Goal: Task Accomplishment & Management: Use online tool/utility

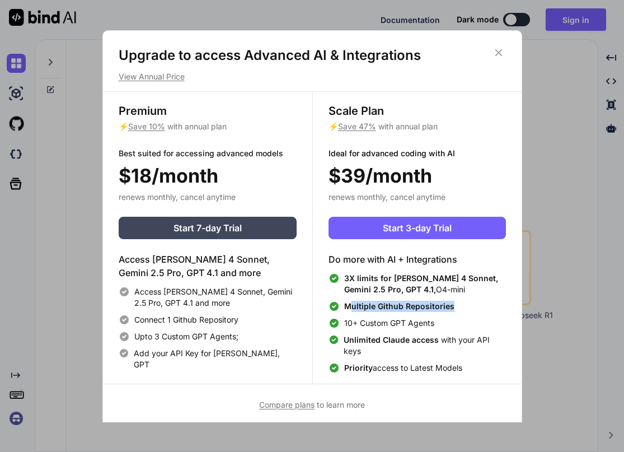
drag, startPoint x: 371, startPoint y: 305, endPoint x: 471, endPoint y: 317, distance: 100.3
click at [468, 307] on div "Multiple Github Repositories" at bounding box center [416, 306] width 177 height 11
click at [467, 332] on div "3X limits for [PERSON_NAME] 4 Sonnet, Gemini 2.5 Pro, GPT 4.1, O4-mini Multiple…" at bounding box center [416, 323] width 177 height 101
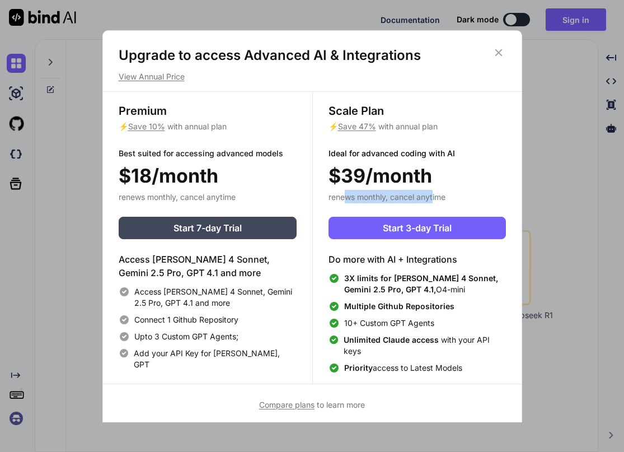
drag, startPoint x: 405, startPoint y: 194, endPoint x: 437, endPoint y: 194, distance: 32.5
click at [434, 194] on span "renews monthly, cancel anytime" at bounding box center [386, 197] width 117 height 10
click at [449, 191] on div "Scale Plan ⚡ Save 47% with annual plan Ideal for advanced coding with AI $39/mo…" at bounding box center [416, 238] width 209 height 292
click at [299, 405] on span "Compare plans" at bounding box center [286, 405] width 55 height 10
click at [560, 76] on div "Upgrade to access Advanced AI & Integrations View Annual Price Premium ⚡ Save 1…" at bounding box center [312, 226] width 624 height 452
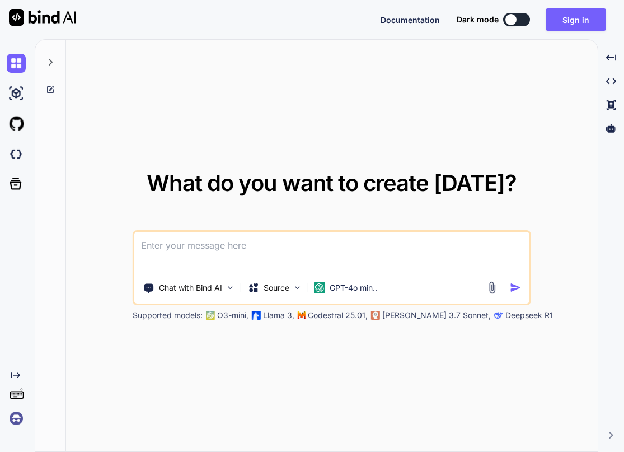
click at [303, 248] on textarea at bounding box center [331, 252] width 395 height 41
paste textarea
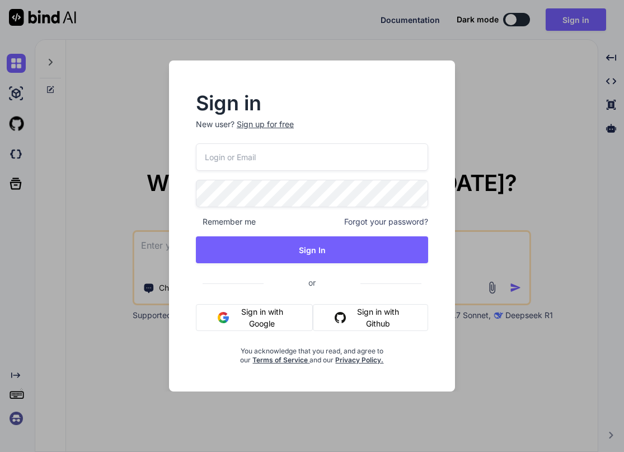
click at [273, 313] on button "Sign in with Google" at bounding box center [254, 317] width 117 height 27
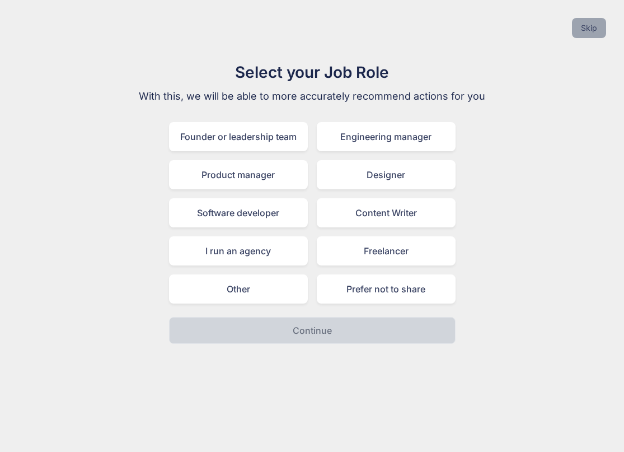
click at [583, 24] on button "Skip" at bounding box center [589, 28] width 34 height 20
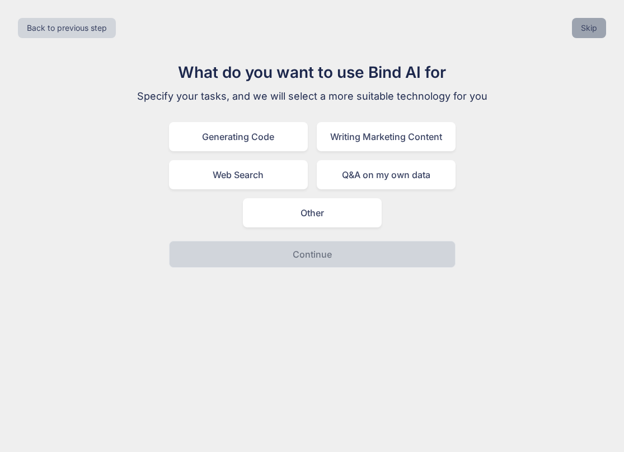
click at [585, 25] on button "Skip" at bounding box center [589, 28] width 34 height 20
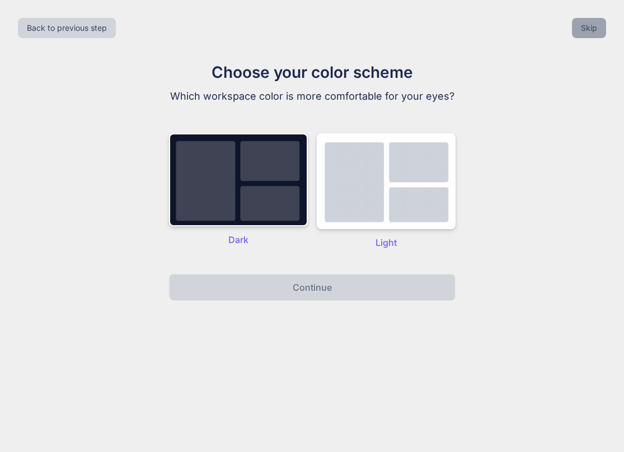
click at [585, 25] on button "Skip" at bounding box center [589, 28] width 34 height 20
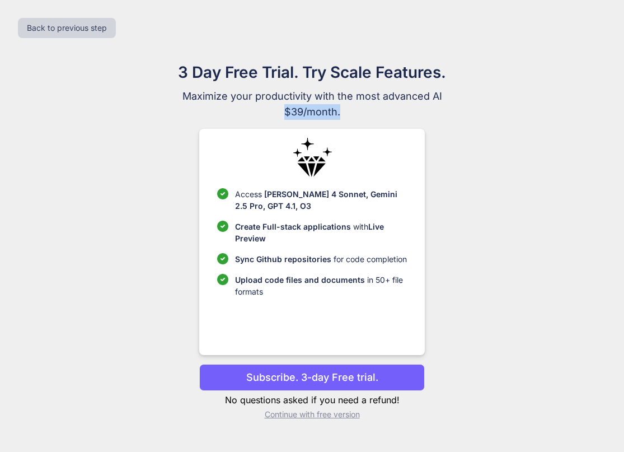
drag, startPoint x: 350, startPoint y: 111, endPoint x: 421, endPoint y: 111, distance: 71.6
click at [401, 110] on span "$39/month." at bounding box center [312, 112] width 376 height 16
click at [509, 118] on div "3 Day Free Trial. Try Scale Features. Maximize your productivity with the most …" at bounding box center [312, 244] width 501 height 368
click at [323, 371] on p "Subscribe. 3-day Free trial." at bounding box center [312, 376] width 132 height 15
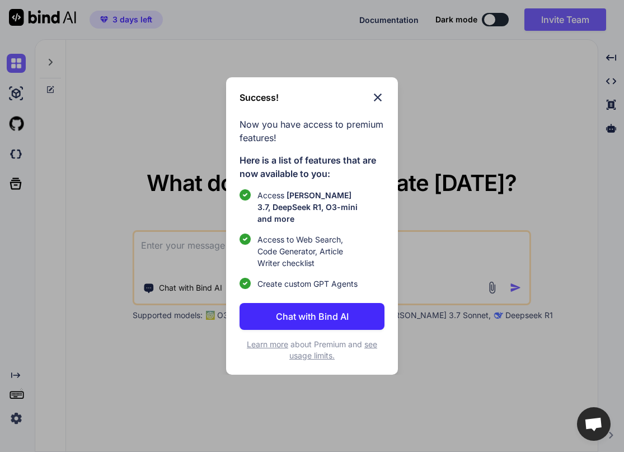
click at [344, 311] on p "Chat with Bind AI" at bounding box center [312, 315] width 73 height 13
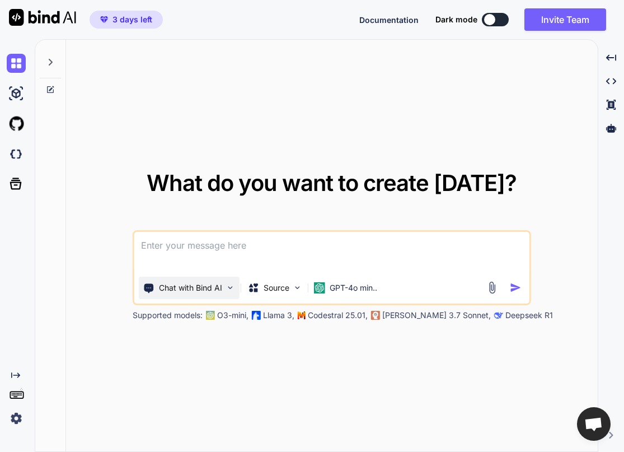
click at [223, 285] on div "Chat with Bind AI" at bounding box center [189, 287] width 101 height 22
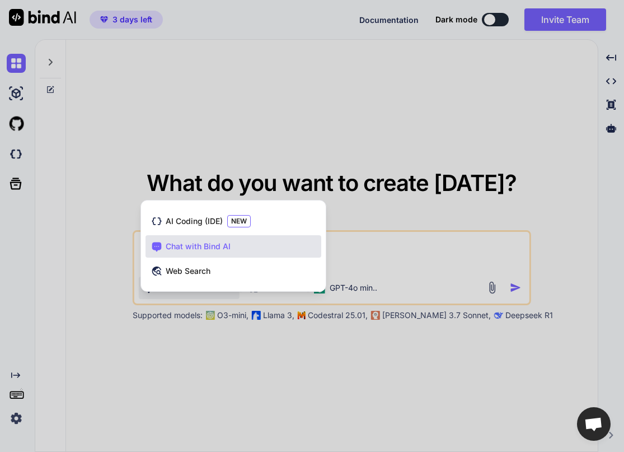
click at [291, 337] on div at bounding box center [312, 226] width 624 height 452
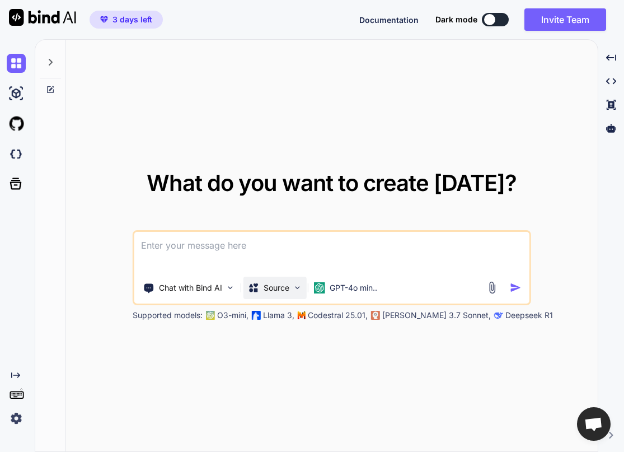
click at [289, 287] on p "Source" at bounding box center [277, 287] width 26 height 11
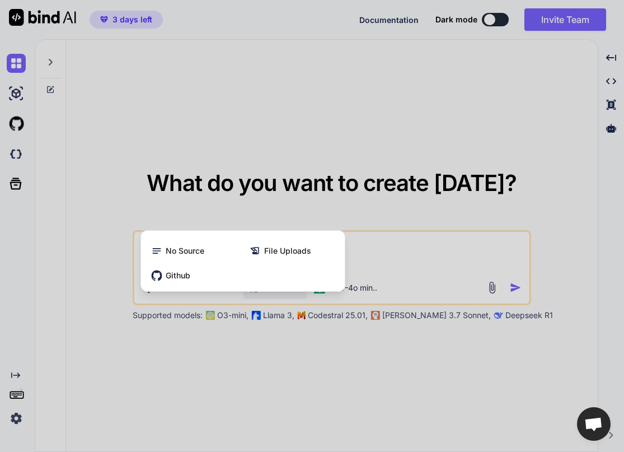
click at [321, 352] on div at bounding box center [312, 226] width 624 height 452
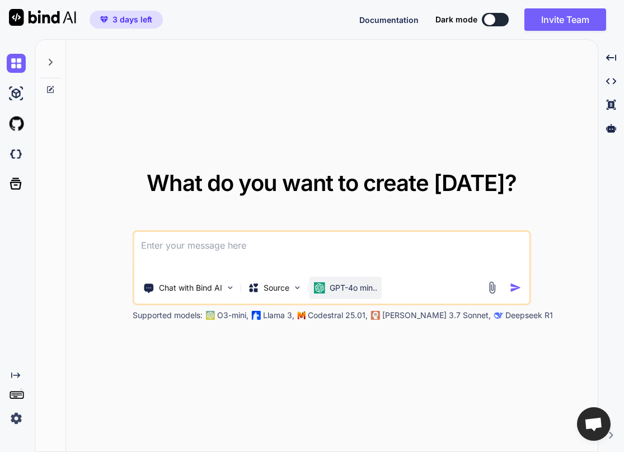
click at [372, 287] on p "GPT-4o min.." at bounding box center [354, 287] width 48 height 11
click at [350, 288] on p "GPT-4o min.." at bounding box center [354, 287] width 48 height 11
click at [376, 259] on textarea at bounding box center [331, 252] width 395 height 41
click at [362, 285] on p "GPT-4o min.." at bounding box center [354, 287] width 48 height 11
click at [341, 287] on p "GPT-4o min.." at bounding box center [354, 287] width 48 height 11
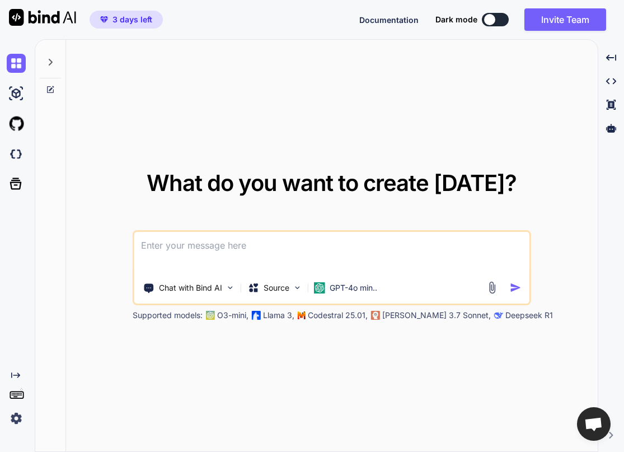
click at [292, 246] on textarea at bounding box center [331, 252] width 395 height 41
click at [213, 288] on p "Chat with Bind AI" at bounding box center [190, 287] width 63 height 11
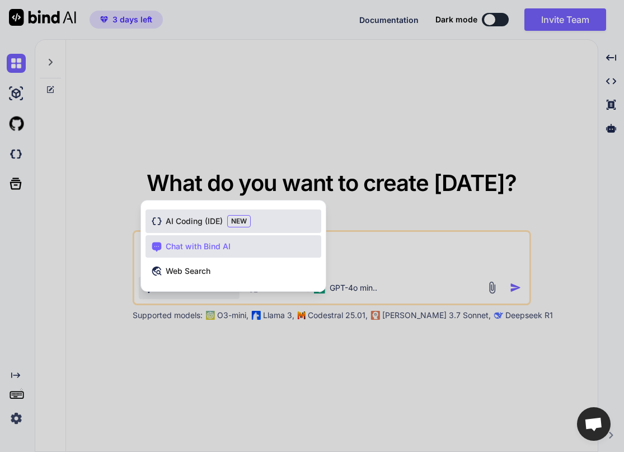
click at [209, 217] on span "AI Coding (IDE)" at bounding box center [194, 220] width 57 height 11
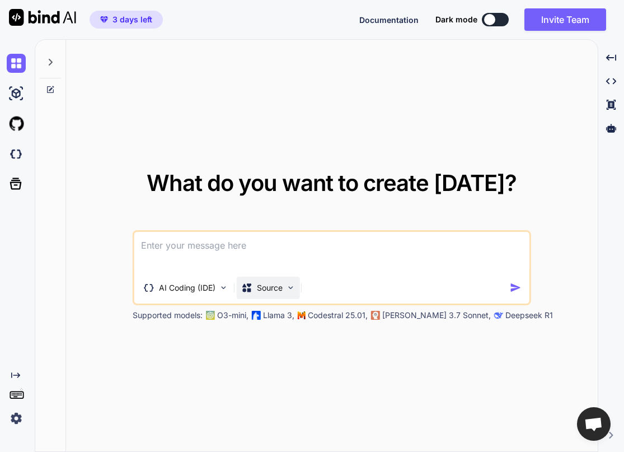
click at [268, 283] on p "Source" at bounding box center [270, 287] width 26 height 11
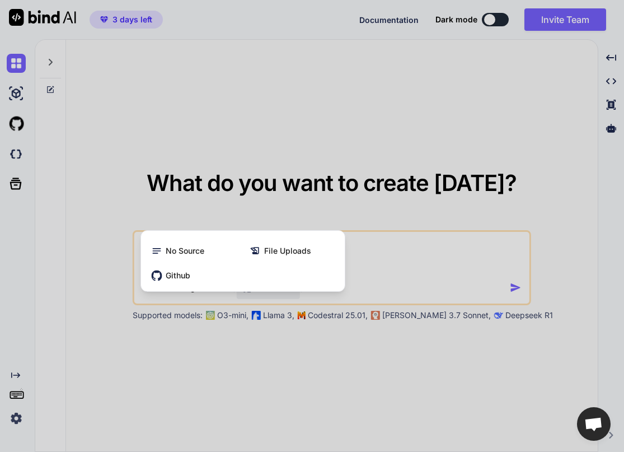
click at [484, 262] on div at bounding box center [312, 226] width 624 height 452
type textarea "x"
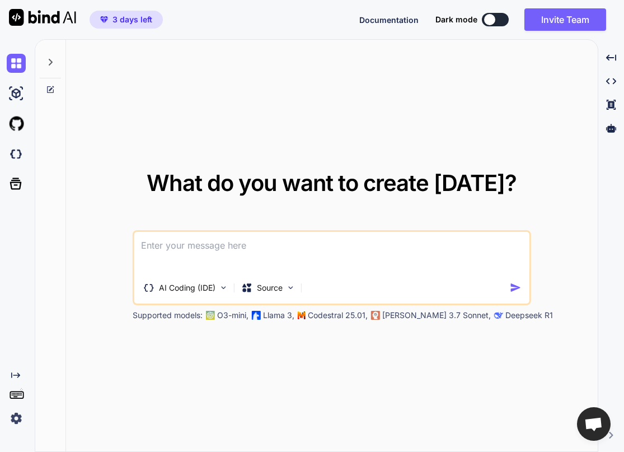
click at [247, 248] on textarea at bounding box center [331, 252] width 395 height 41
paste textarea "Erstelle mir eine Landingpage: Müde, antriebslos, gestresst? Entdecken Sie Ihr …"
type textarea "Erstelle mir eine Landingpage: Müde, antriebslos, gestresst? Entdecken Sie Ihr …"
type textarea "x"
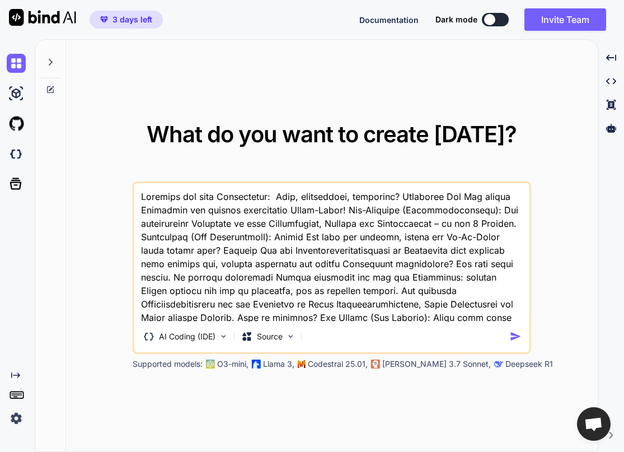
scroll to position [351, 0]
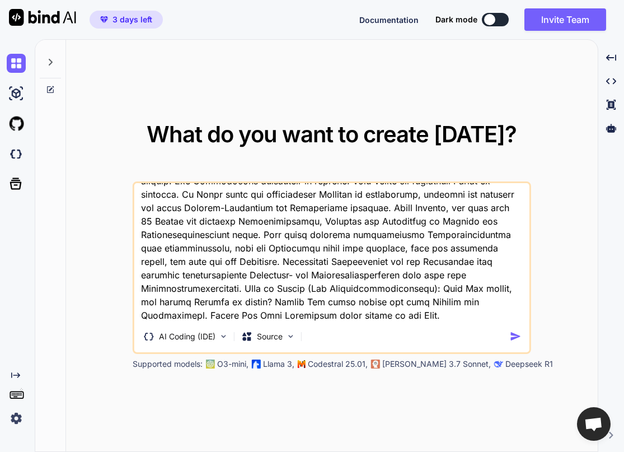
type textarea "Erstelle mir eine Landingpage: Müde, antriebslos, gestresst? Entdecken Sie Ihr …"
click at [518, 338] on img "button" at bounding box center [516, 336] width 12 height 12
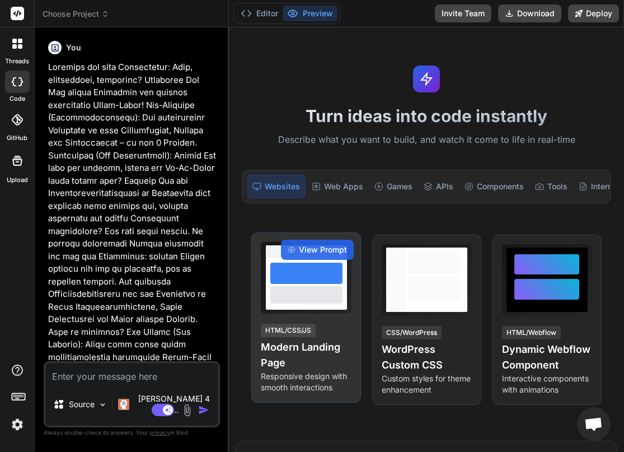
click at [312, 296] on div at bounding box center [306, 294] width 72 height 17
click at [316, 253] on span "View Prompt" at bounding box center [323, 249] width 48 height 11
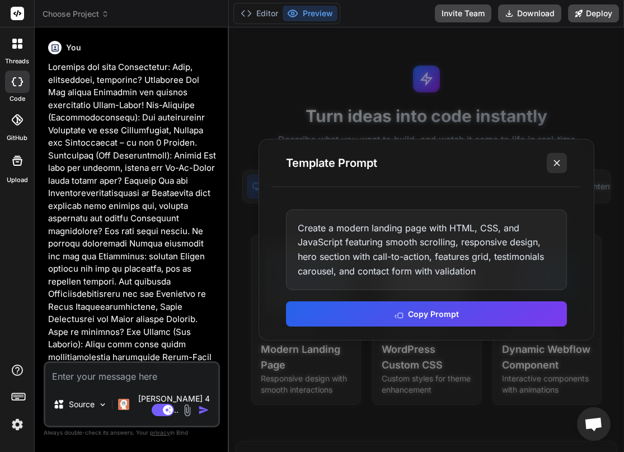
click at [556, 165] on icon at bounding box center [556, 162] width 11 height 11
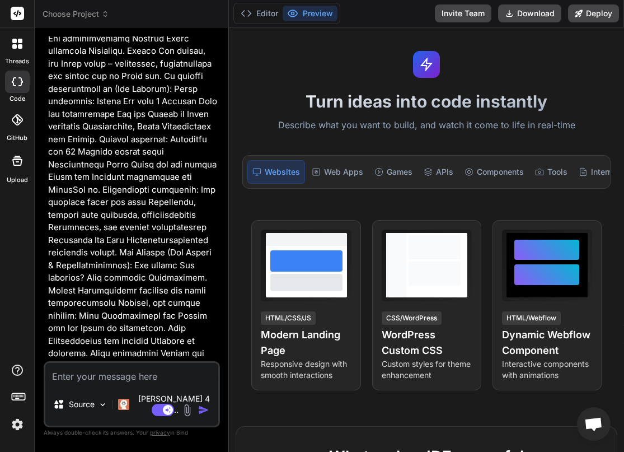
scroll to position [950, 0]
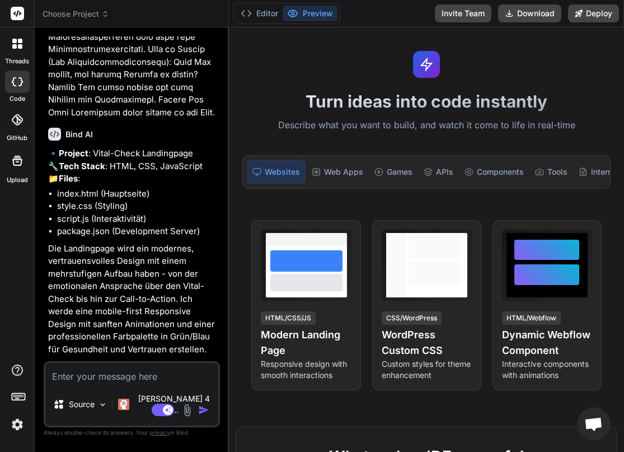
click at [123, 383] on textarea at bounding box center [131, 373] width 173 height 20
type textarea "x"
type textarea "j"
type textarea "x"
type textarea "ja"
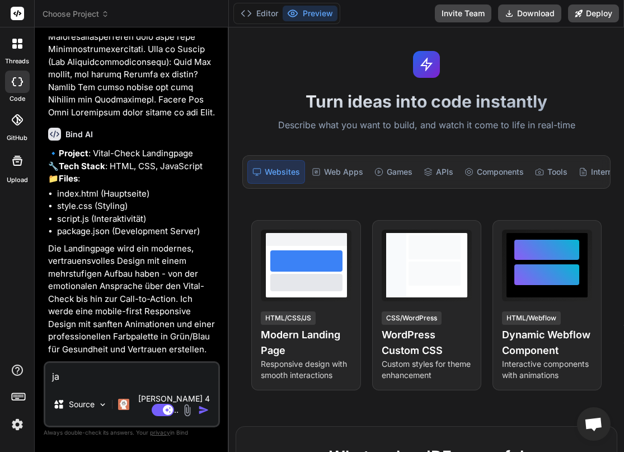
type textarea "x"
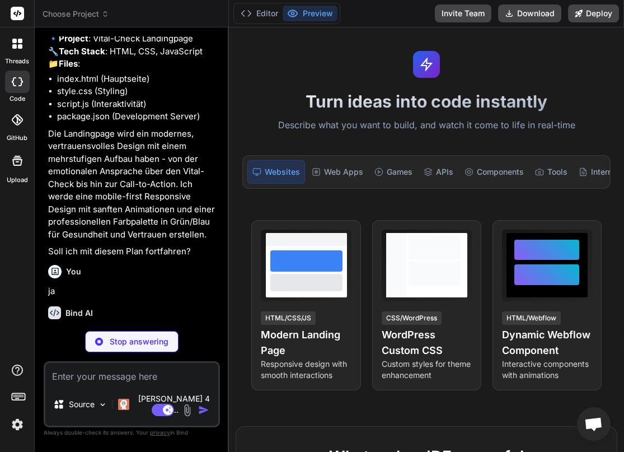
scroll to position [1054, 0]
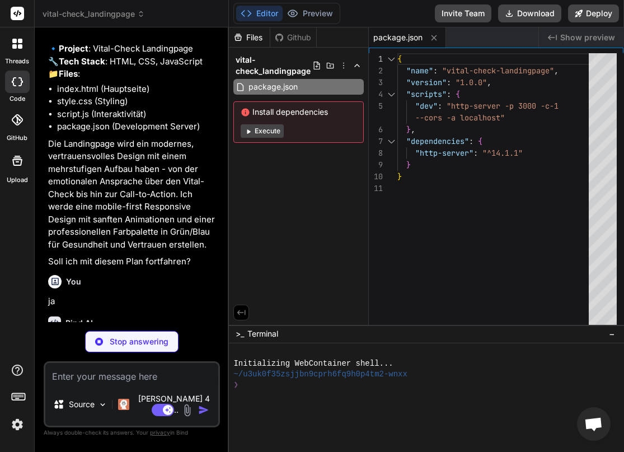
click at [268, 134] on button "Execute" at bounding box center [262, 130] width 43 height 13
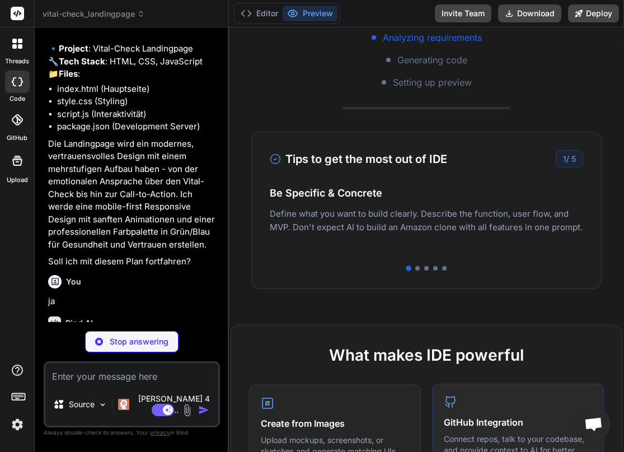
scroll to position [347, 0]
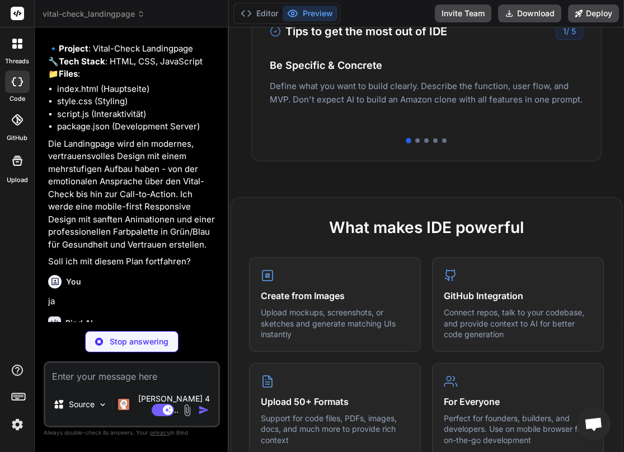
drag, startPoint x: 348, startPoint y: 102, endPoint x: 492, endPoint y: 95, distance: 145.1
click at [456, 95] on p "Deploy your Next.js and React projects to Vercel. For Node.js backend, deploy t…" at bounding box center [426, 111] width 313 height 40
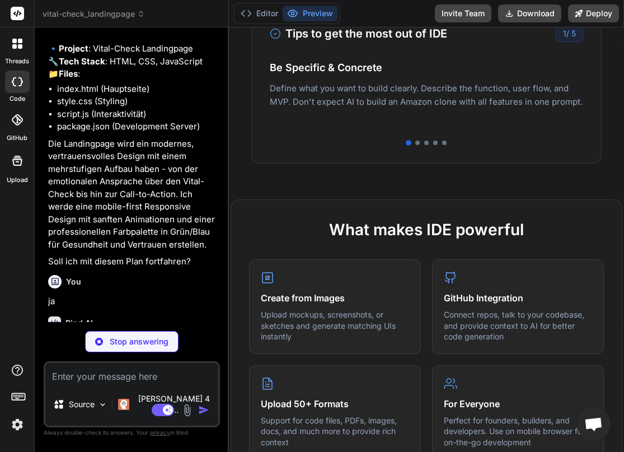
scroll to position [231, 0]
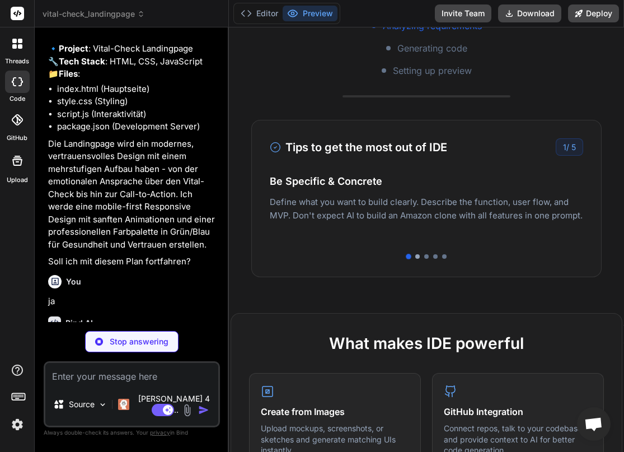
click at [415, 255] on div at bounding box center [417, 256] width 4 height 4
click at [424, 257] on div at bounding box center [426, 256] width 4 height 4
type textarea "x"
type textarea "</body> </html>"
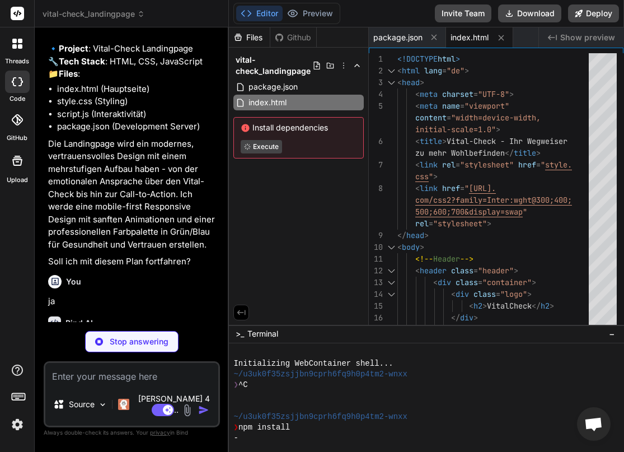
type textarea "x"
type textarea ".hero-image { animation: fadeInUp 0.8s ease-out 0.2s both; }"
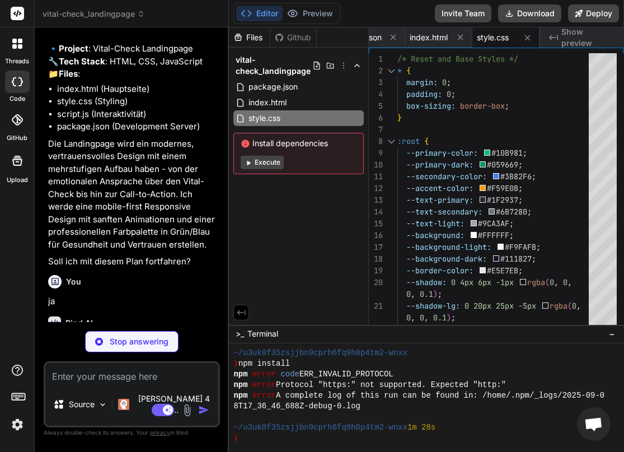
scroll to position [1177, 0]
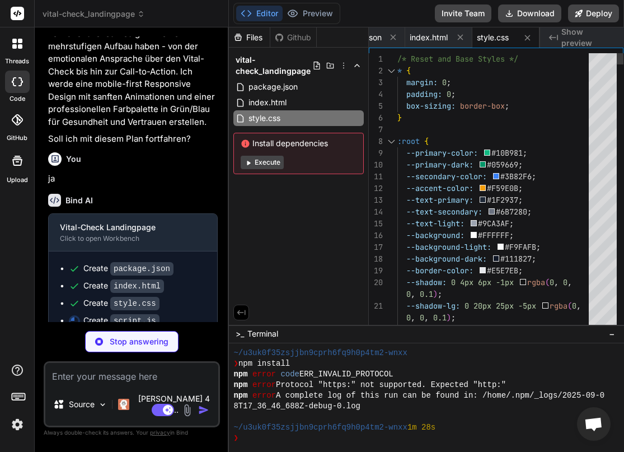
type textarea "x"
type textarea "} `; document.head.appendChild(focusStyle);"
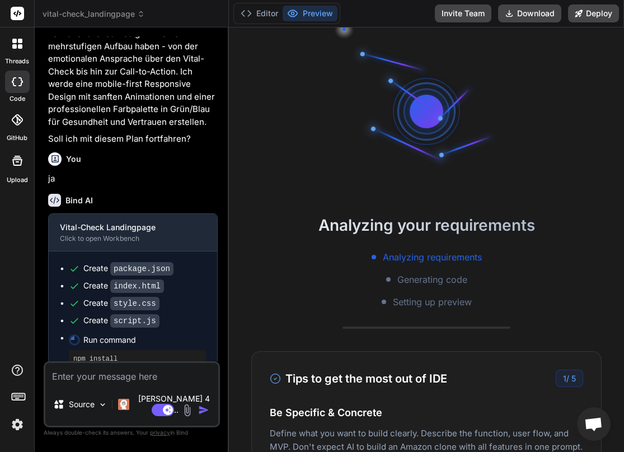
scroll to position [139, 0]
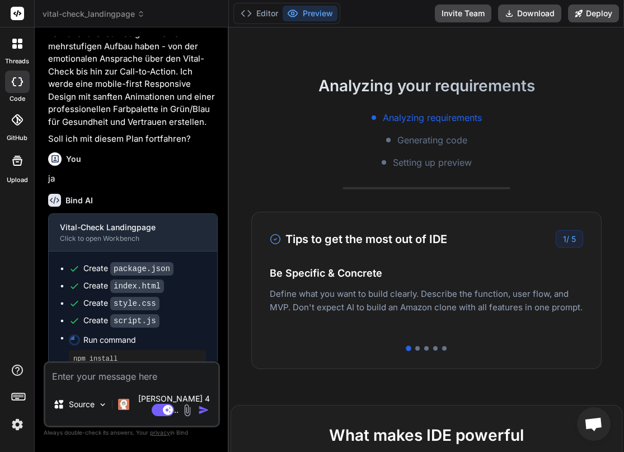
click at [419, 348] on div at bounding box center [426, 348] width 313 height 4
click at [424, 348] on div at bounding box center [426, 348] width 4 height 4
click at [433, 346] on div at bounding box center [435, 348] width 4 height 4
drag, startPoint x: 395, startPoint y: 310, endPoint x: 456, endPoint y: 307, distance: 61.1
click at [452, 307] on p "Deploy your Next.js and React projects to Vercel. For Node.js backend, deploy t…" at bounding box center [426, 318] width 313 height 40
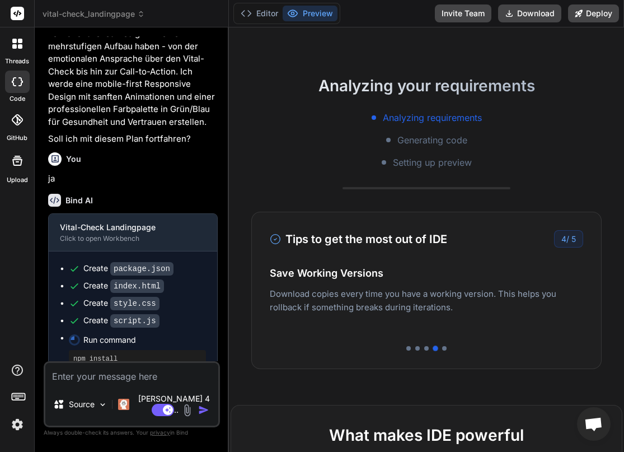
click at [470, 306] on p "Deploy your Next.js and React projects to Vercel. For Node.js backend, deploy t…" at bounding box center [426, 318] width 313 height 40
click at [442, 346] on div at bounding box center [444, 348] width 4 height 4
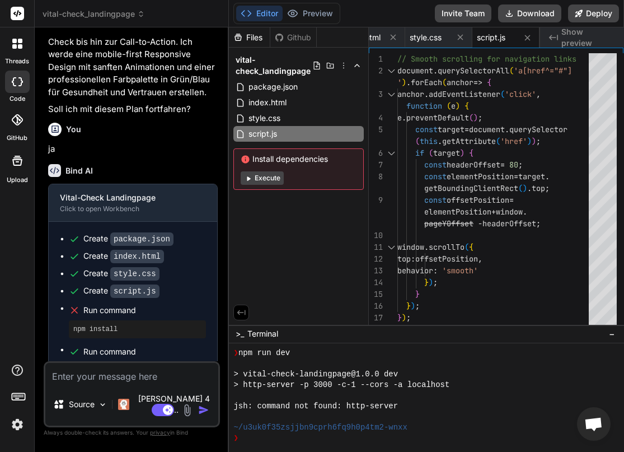
scroll to position [1221, 0]
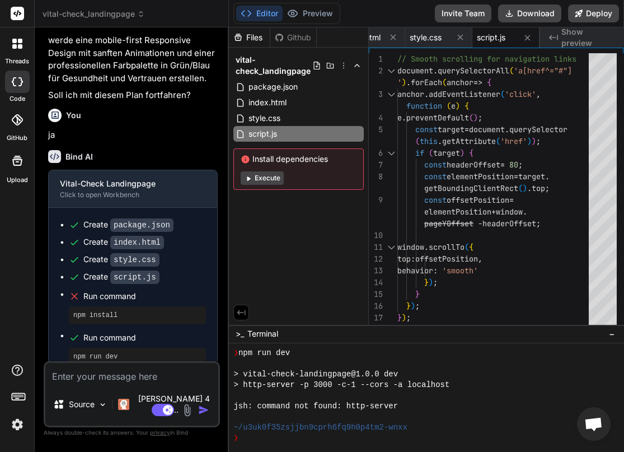
click at [276, 178] on button "Execute" at bounding box center [262, 177] width 43 height 13
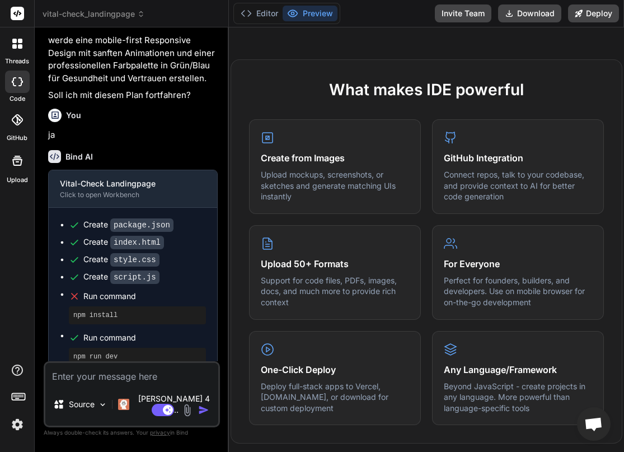
scroll to position [0, 0]
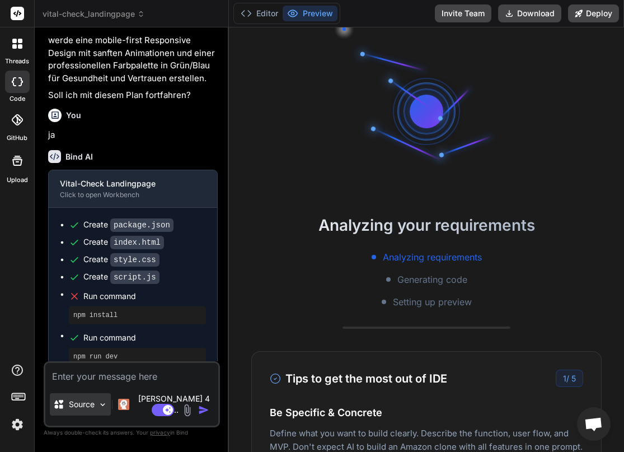
click at [99, 409] on img at bounding box center [103, 405] width 10 height 10
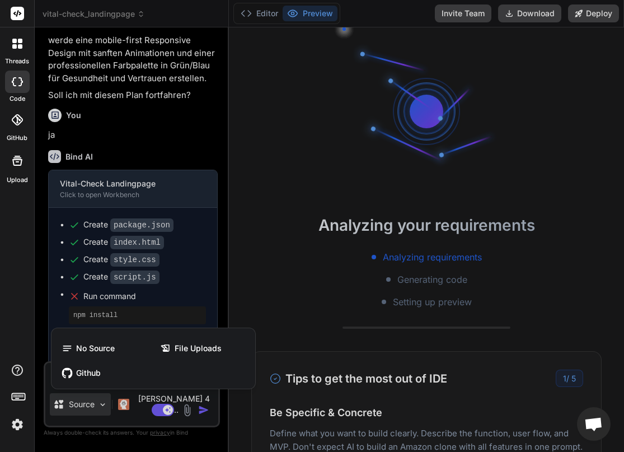
click at [105, 411] on div at bounding box center [312, 226] width 624 height 452
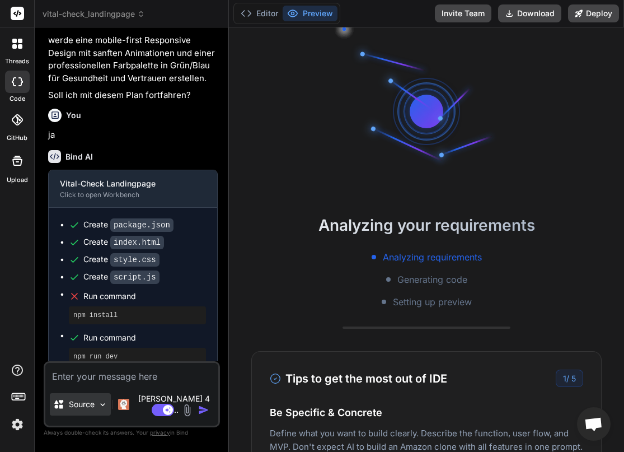
click at [85, 410] on p "Source" at bounding box center [82, 403] width 26 height 11
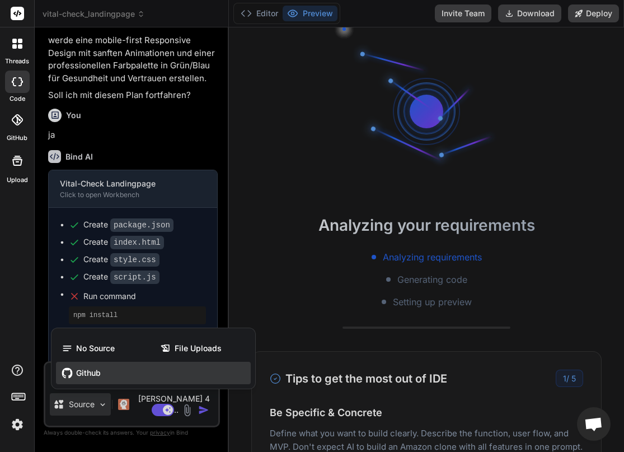
click at [91, 377] on span "Github" at bounding box center [88, 372] width 25 height 11
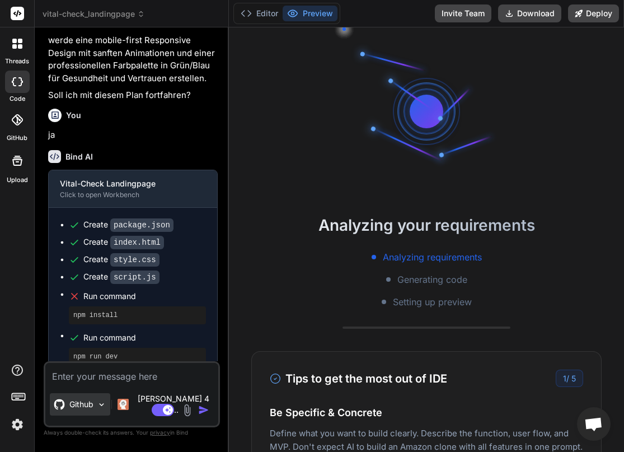
click at [96, 410] on div "Github" at bounding box center [80, 404] width 60 height 22
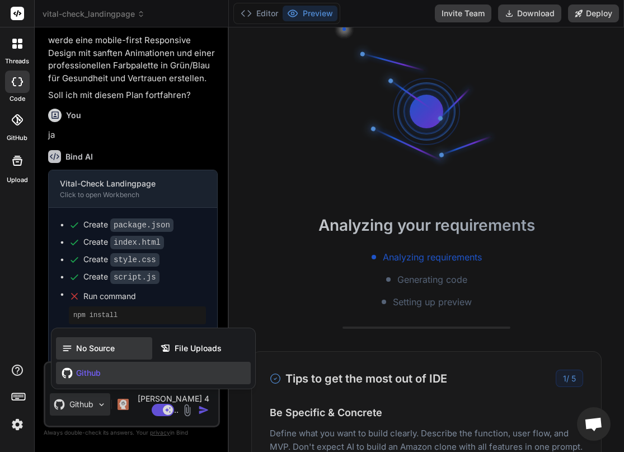
click at [101, 354] on span "No Source" at bounding box center [95, 347] width 39 height 11
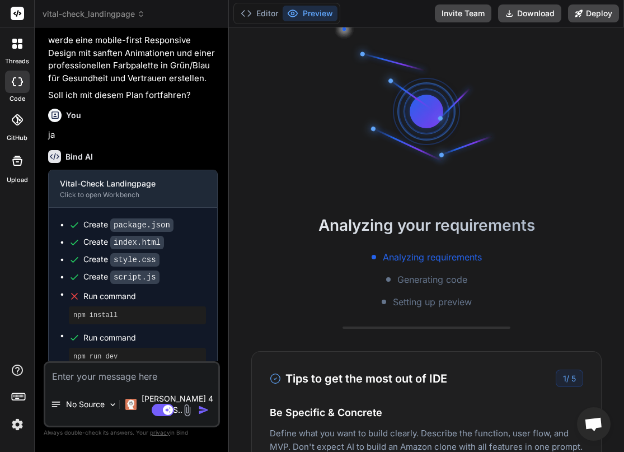
click at [227, 413] on div "Bind AI Web Search Created with Pixso. Code Generator You Bind AI 🔹 Project : V…" at bounding box center [132, 239] width 194 height 424
type textarea "x"
type textarea ".form-group.focused label { color: var(--primary-color); transform: translateY(…"
type textarea "x"
type textarea "focusStyle.textContent = ` .form-group.focused label { color: var(--primary-col…"
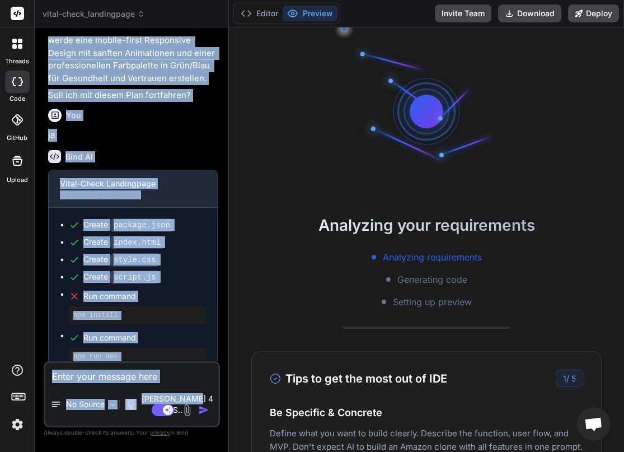
type textarea "x"
type textarea "focusStyle.textContent = ` .form-group.focused label { color: var(--primary-col…"
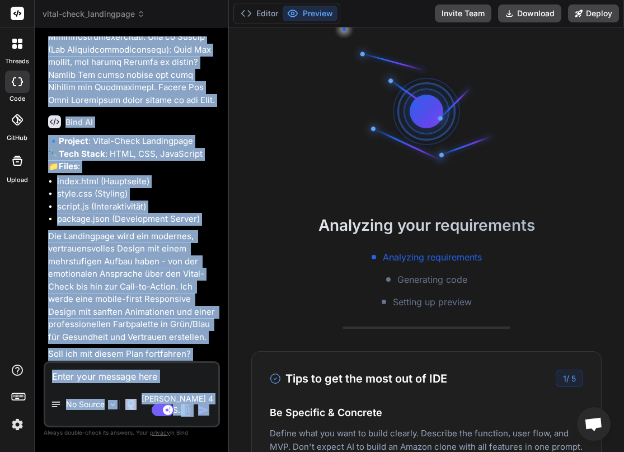
type textarea "x"
type textarea "transform: translateY(-2px); } `; document.head.appendChild(focusStyle);"
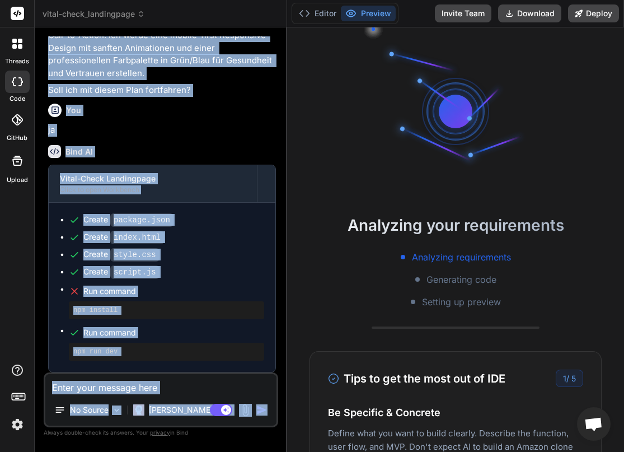
type textarea "x"
type textarea "(focusStyle);"
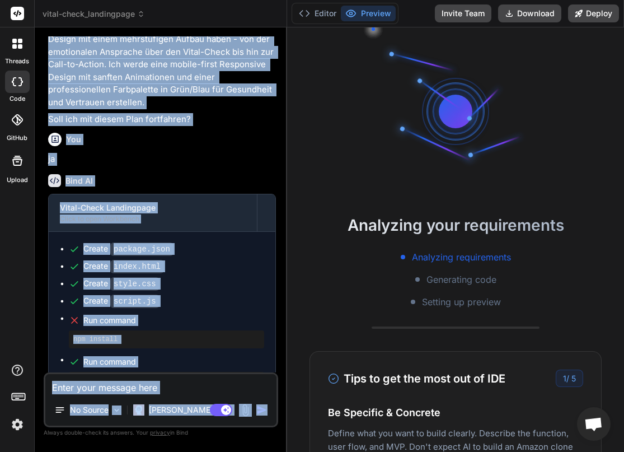
type textarea "x"
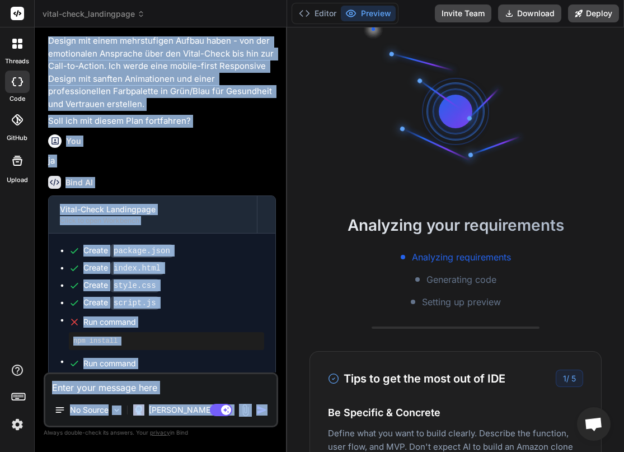
type textarea "(--primary-color); transform: translateY(-2px); } `; document.head.appendChild(…"
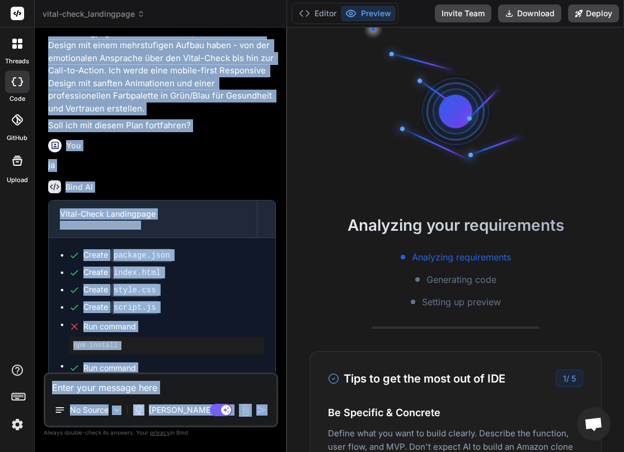
type textarea "x"
type textarea "} `; document.head.appendChild(focusStyle);"
type textarea "x"
type textarea "label { color: var(--primary-color); transform: translateY(-2px); } `; document…"
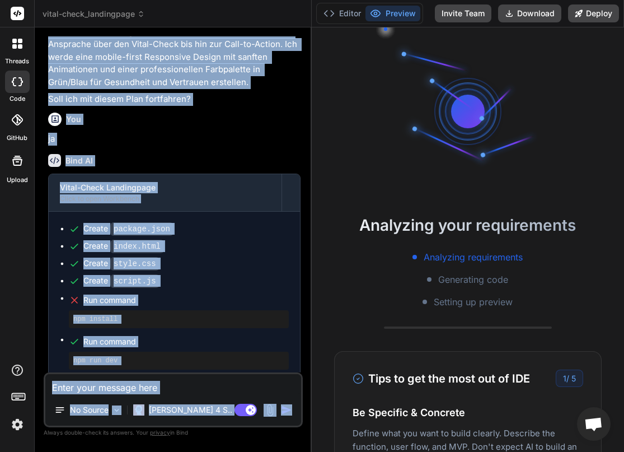
type textarea "x"
type textarea "} `; document.head.appendChild(focusStyle);"
type textarea "x"
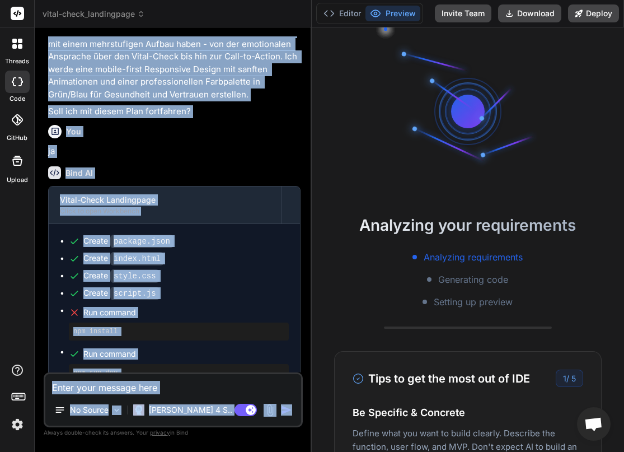
type textarea "(--primary-color); transform: translateY(-2px); } `; document.head.appendChild(…"
type textarea "x"
type textarea "(focusStyle);"
type textarea "x"
type textarea "transform: translateY(-2px); } `; document.head.appendChild(focusStyle);"
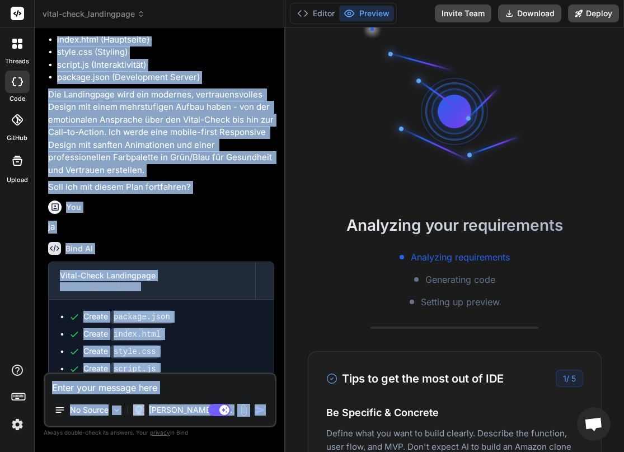
type textarea "x"
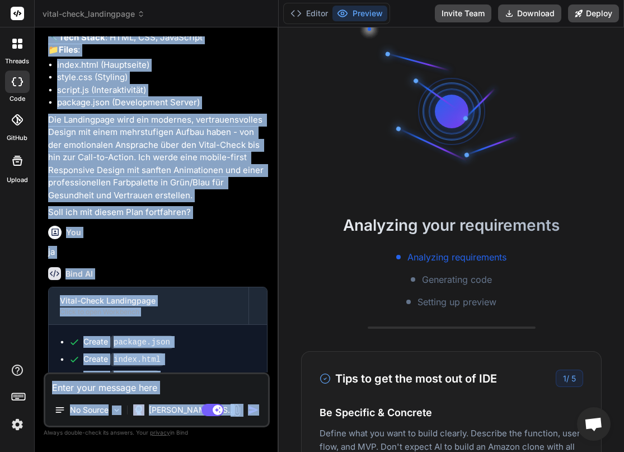
type textarea "x"
type textarea "focusStyle.textContent = ` .form-group.focused label { color: var(--primary-col…"
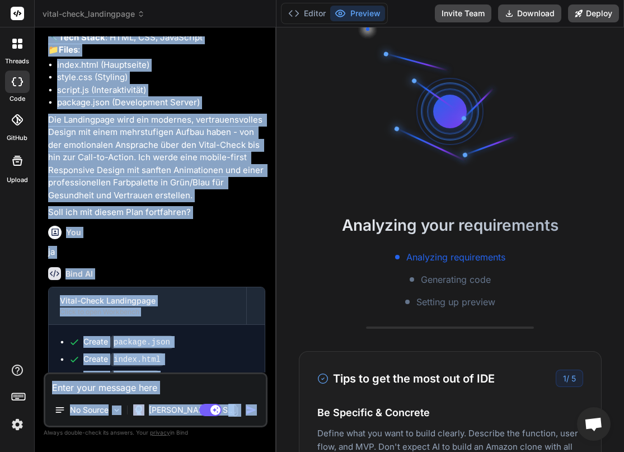
drag, startPoint x: 229, startPoint y: 413, endPoint x: 256, endPoint y: 408, distance: 27.3
click at [256, 408] on div "Bind AI Web Search Created with Pixso. Code Generator You Bind AI 🔹 Project : V…" at bounding box center [156, 239] width 242 height 424
click at [218, 425] on div "No Source Claude 4 S.." at bounding box center [155, 411] width 220 height 27
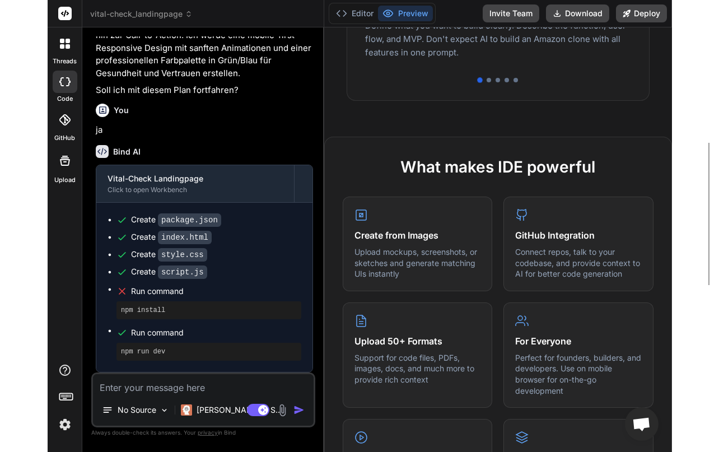
scroll to position [0, 0]
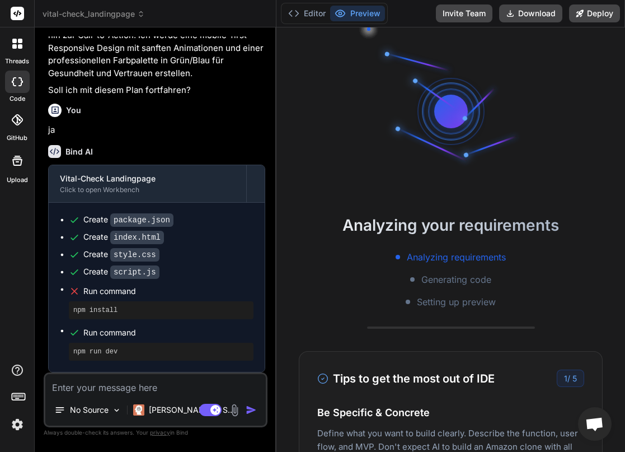
type textarea "x"
type textarea "(focusStyle);"
type textarea "x"
type textarea ".form-group.focused label { color: var(--primary-color); transform: translateY(…"
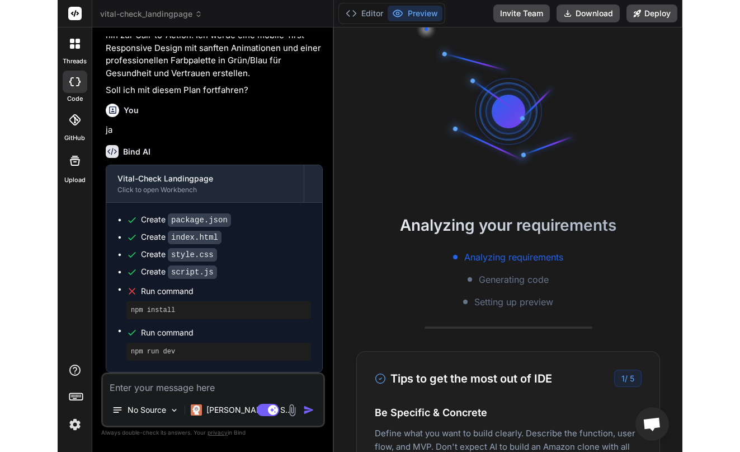
scroll to position [814, 0]
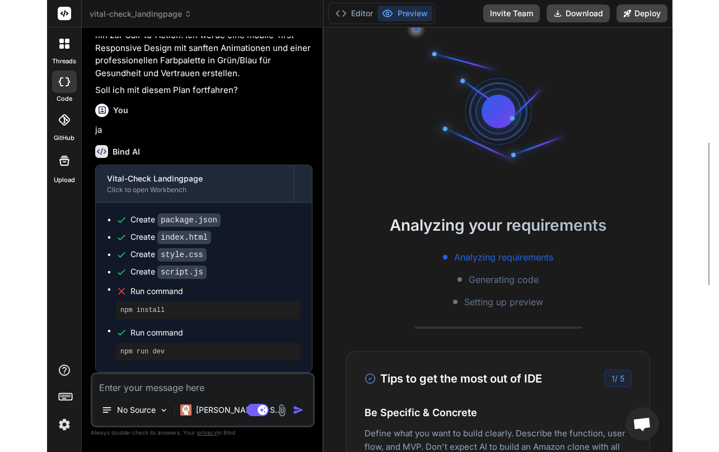
type textarea "x"
type textarea "color: var(--primary-color); transform: translateY(-2px); } `; document.head.ap…"
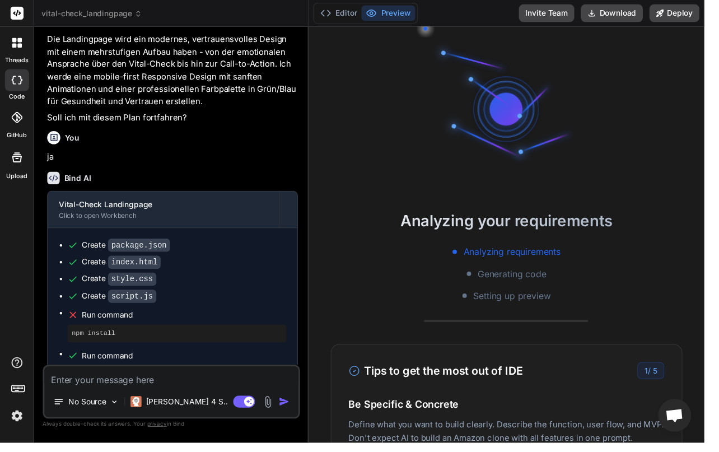
type textarea "x"
type textarea "`; document.head.appendChild(focusStyle);"
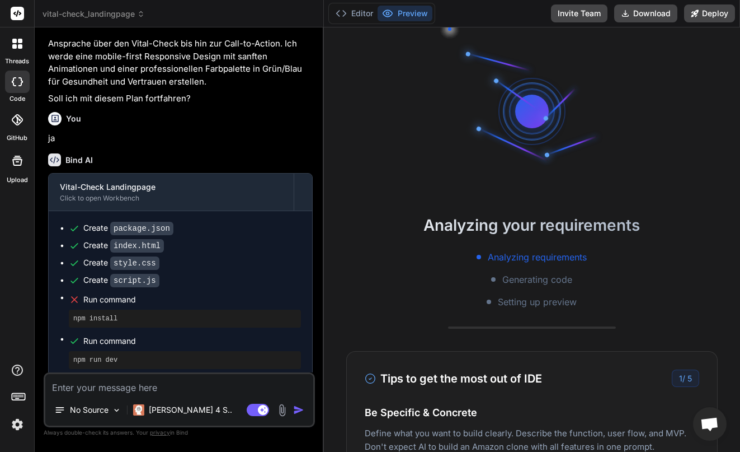
type textarea "x"
type textarea "('style'); focusStyle.textContent = ` .form-group.focused label { color: var(--…"
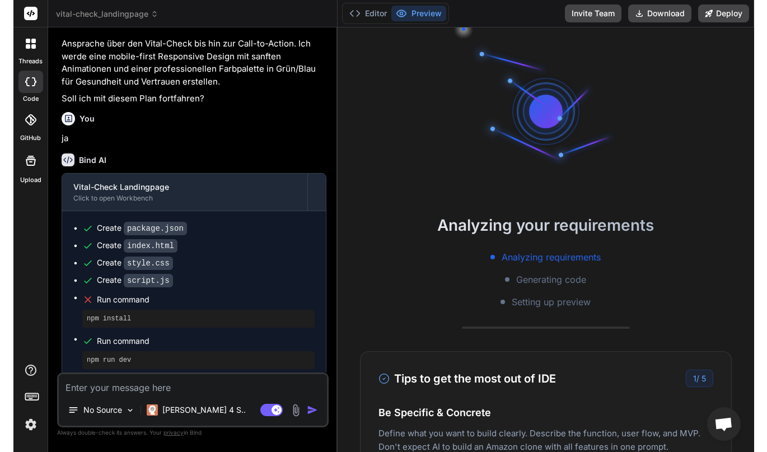
scroll to position [0, 63]
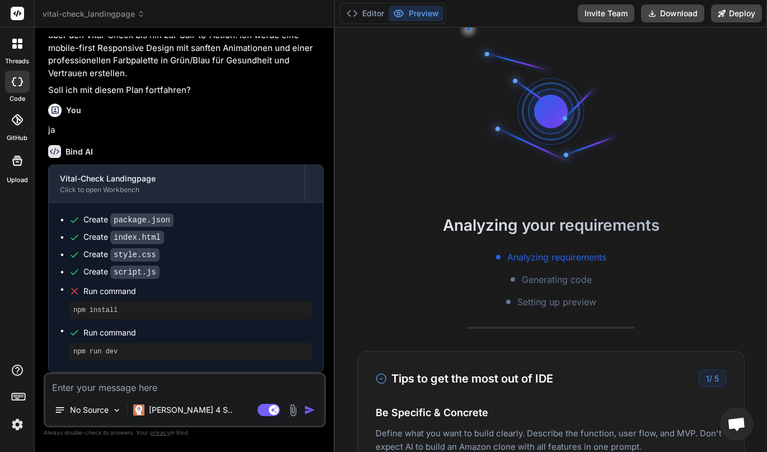
type textarea "x"
type textarea "document.head.appendChild(focusStyle);"
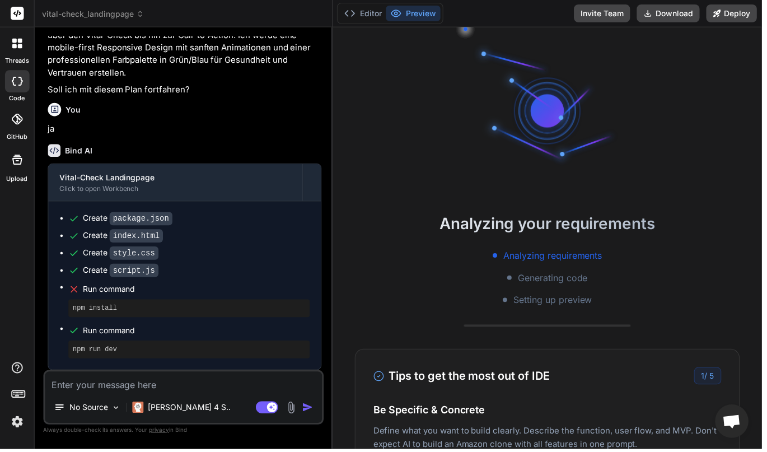
type textarea "x"
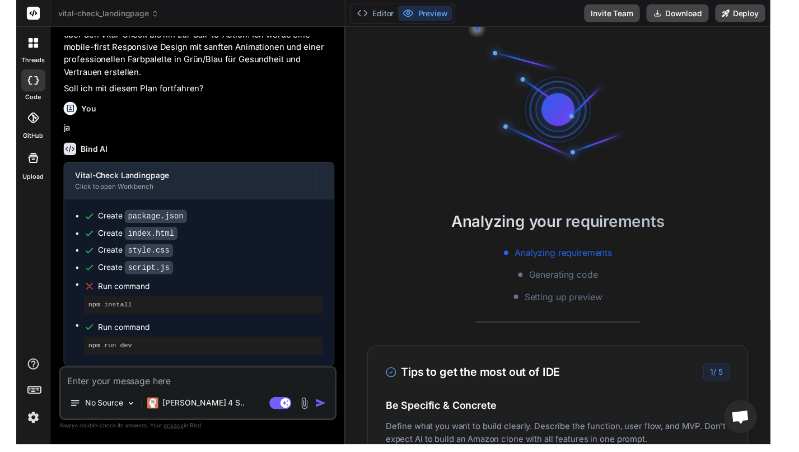
scroll to position [765, 0]
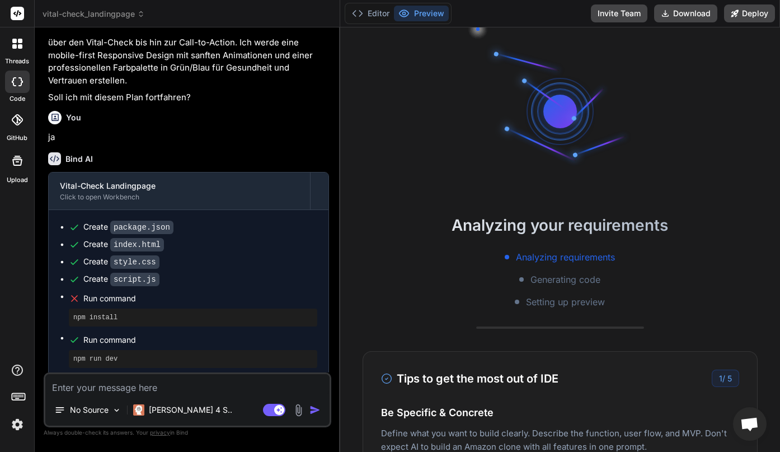
type textarea "x"
type textarea "focusStyle.textContent = ` .form-group.focused label { color: var(--primary-col…"
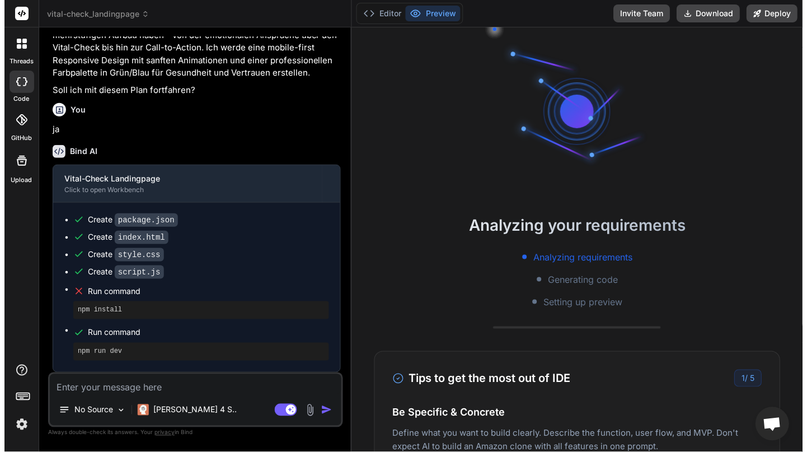
scroll to position [740, 0]
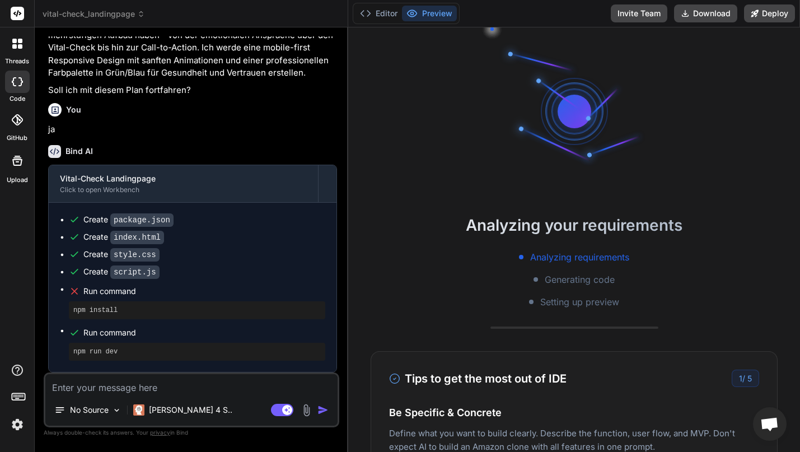
type textarea "x"
type textarea "transform: translateY(-2px); } `; document.head.appendChild(focusStyle);"
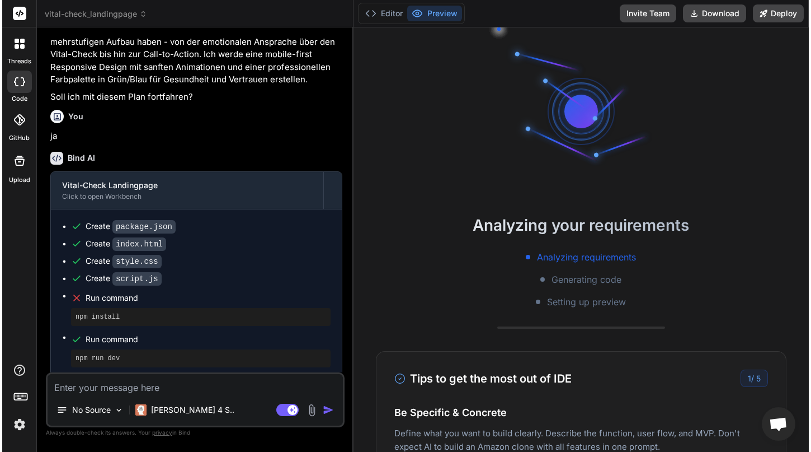
scroll to position [0, 45]
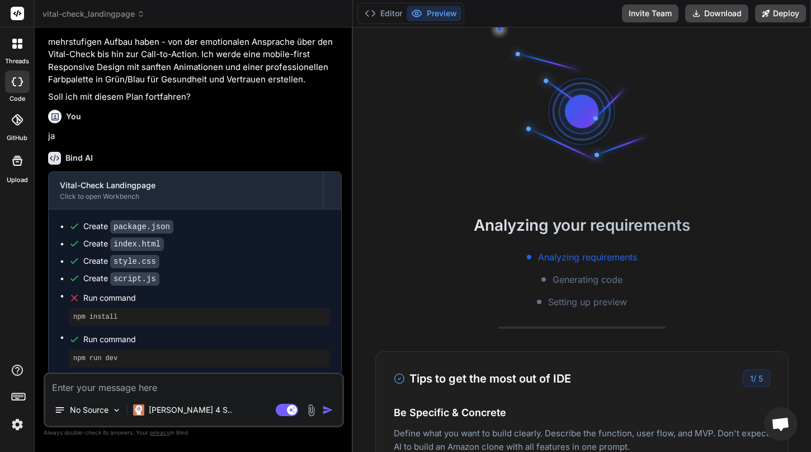
type textarea "x"
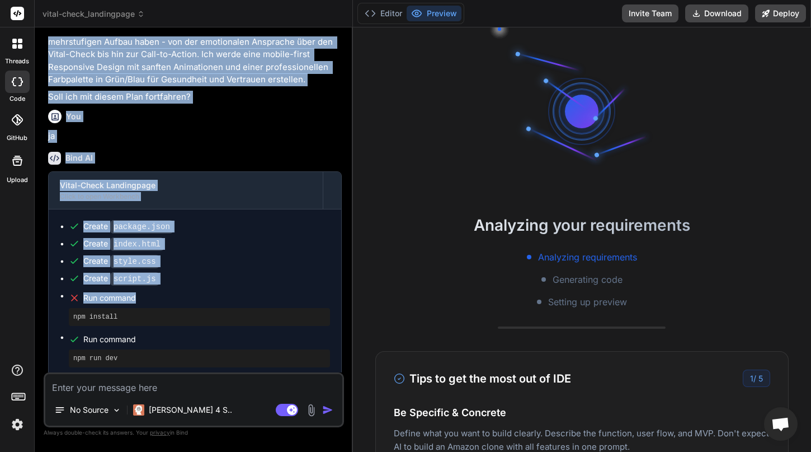
type textarea "focusStyle.textContent = ` .form-group.focused label { color: var(--primary-col…"
type textarea "x"
type textarea "} `; document.head.appendChild(focusStyle);"
type textarea "x"
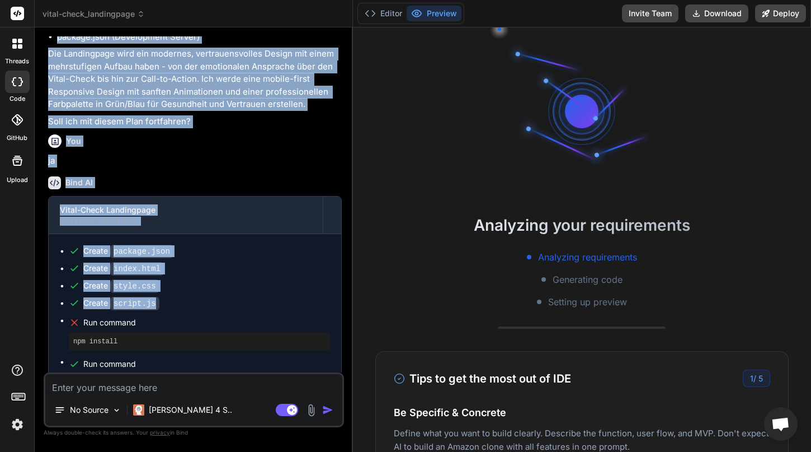
type textarea "`; document.head.appendChild(focusStyle);"
type textarea "x"
type textarea "const focusStyle = document.createElement('style'); focusStyle.textContent = ` …"
type textarea "x"
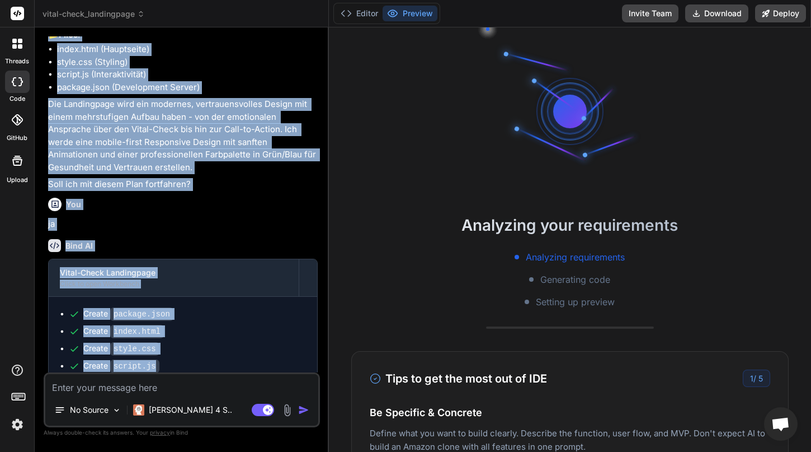
type textarea "transform: translateY(-2px); } `; document.head.appendChild(focusStyle);"
type textarea "x"
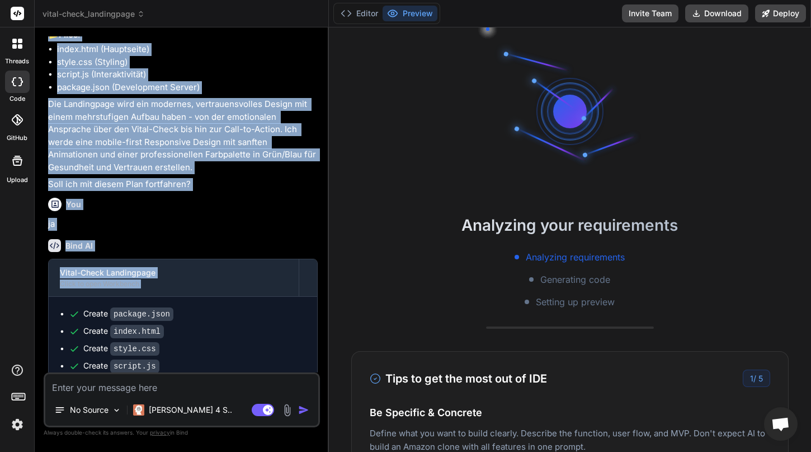
type textarea "} `; document.head.appendChild(focusStyle);"
type textarea "x"
type textarea "// Add focused styles const focusStyle = document.createElement('style'); focus…"
type textarea "x"
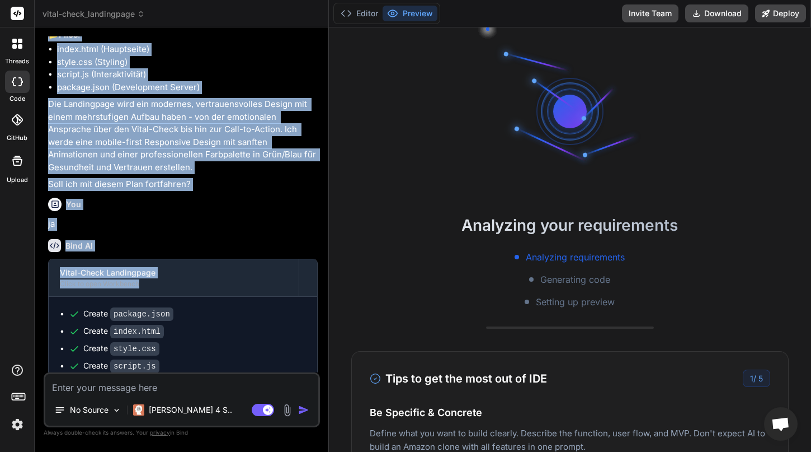
type textarea "const focusStyle = document.createElement('style'); focusStyle.textContent = ` …"
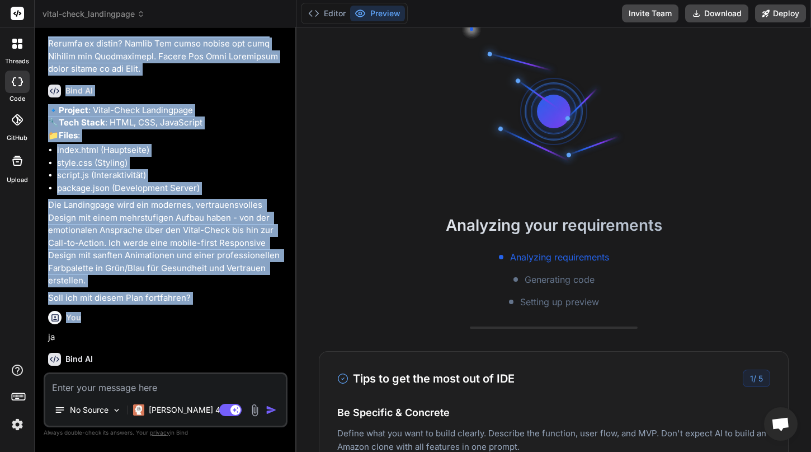
type textarea "x"
type textarea "focusStyle.textContent = ` .form-group.focused label { color: var(--primary-col…"
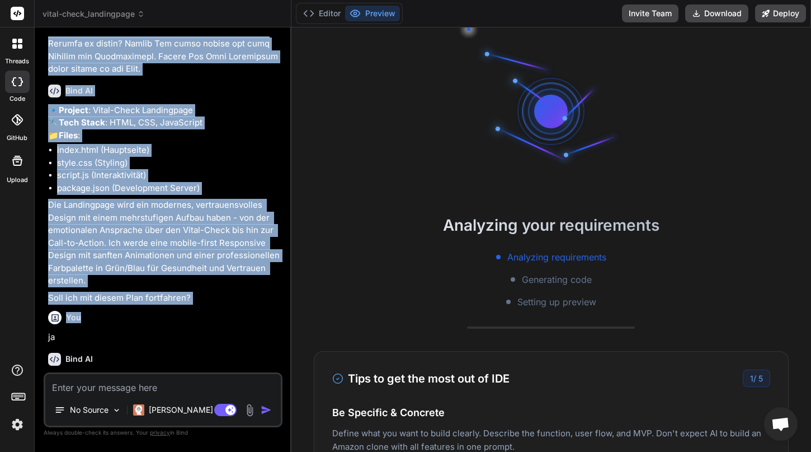
type textarea "x"
type textarea "const focusStyle = document.createElement('style'); focusStyle.textContent = ` …"
type textarea "x"
type textarea "// Add focused styles const focusStyle = document.createElement('style'); focus…"
type textarea "x"
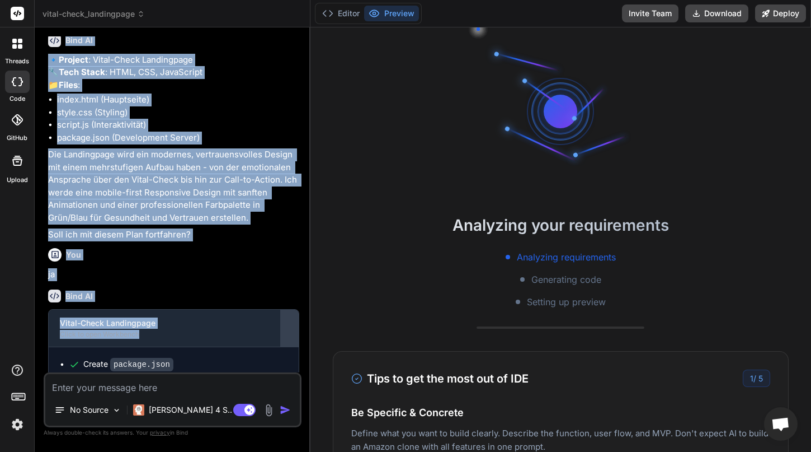
type textarea "x"
type textarea "`; document.head.appendChild(focusStyle);"
type textarea "x"
type textarea "} `; document.head.appendChild(focusStyle);"
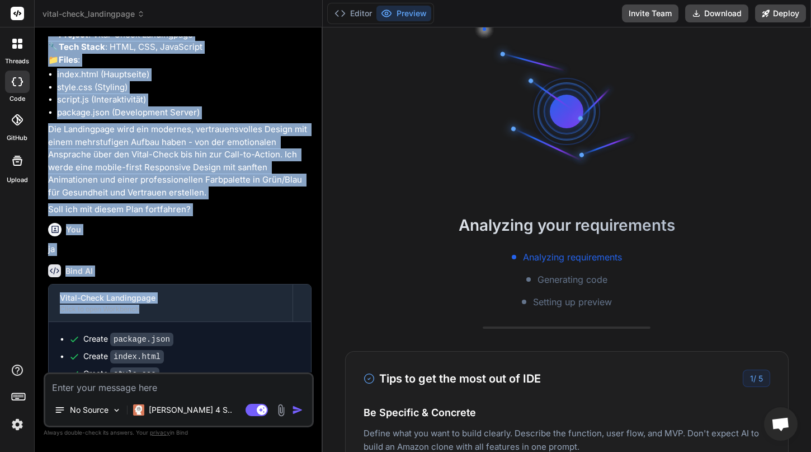
type textarea "x"
type textarea "transform: translateY(-2px); } `; document.head.appendChild(focusStyle);"
type textarea "x"
type textarea "focusStyle.textContent = ` .form-group.focused label { color: var(--primary-col…"
type textarea "x"
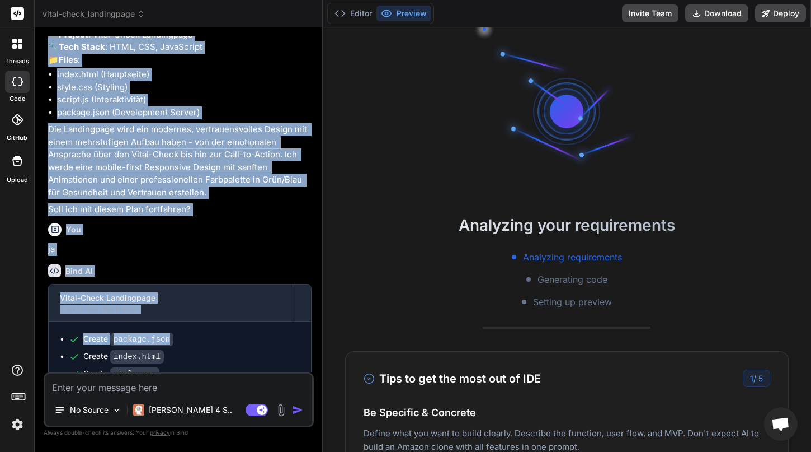
type textarea "const focusStyle = document.createElement('style'); focusStyle.textContent = ` …"
type textarea "x"
type textarea "`; document.head.appendChild(focusStyle);"
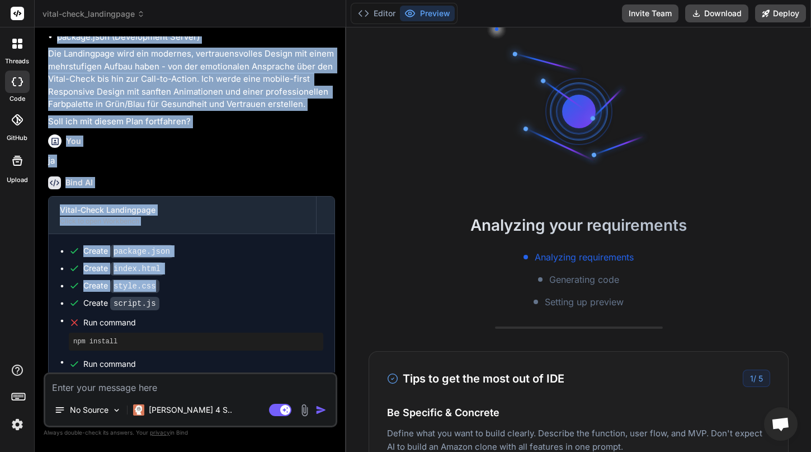
type textarea "x"
type textarea "} `; document.head.appendChild(focusStyle);"
type textarea "x"
type textarea "transform: translateY(-2px); } `; document.head.appendChild(focusStyle);"
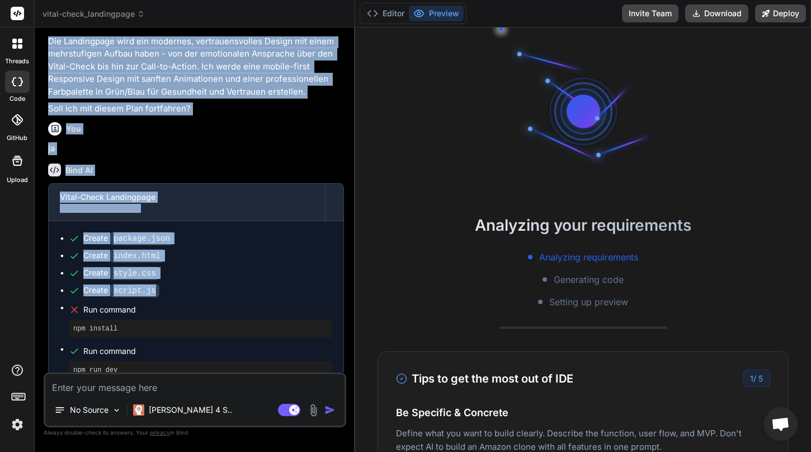
type textarea "x"
type textarea "focusStyle.textContent = ` .form-group.focused label { color: var(--primary-col…"
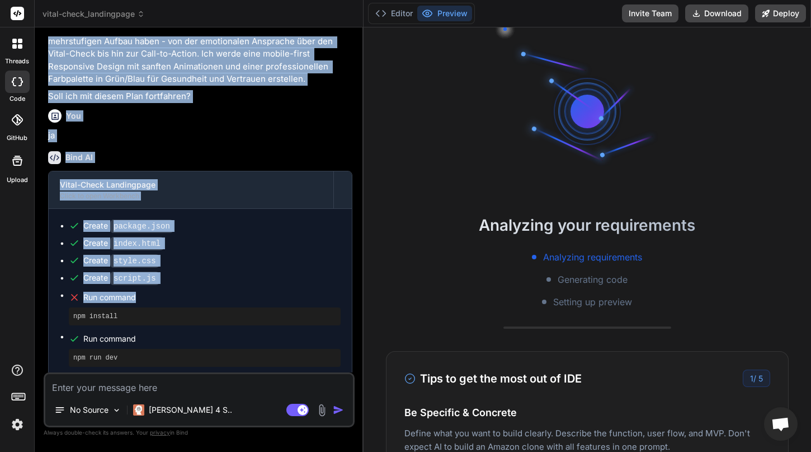
type textarea "x"
type textarea "transform: translateY(-2px); } `; document.head.appendChild(focusStyle);"
type textarea "x"
type textarea "const focusStyle = document.createElement('style'); focusStyle.textContent = ` …"
type textarea "x"
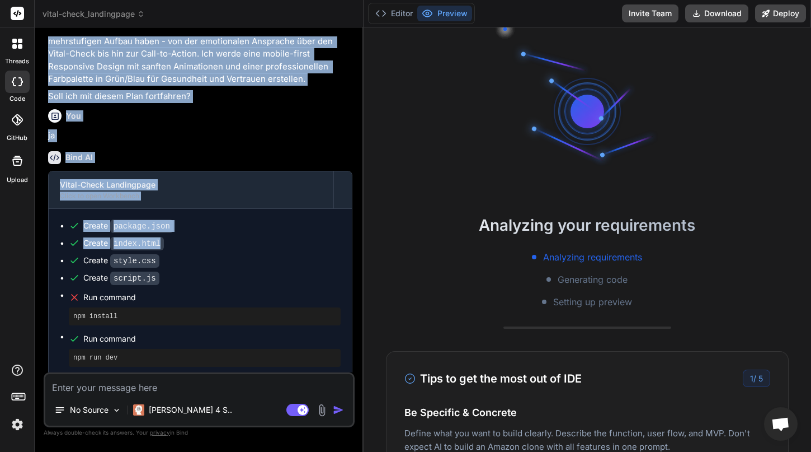
type textarea "`; document.head.appendChild(focusStyle);"
type textarea "x"
type textarea "// Add focused styles const focusStyle = document.createElement('style'); focus…"
type textarea "x"
type textarea "focusStyle.textContent = ` .form-group.focused label { color: var(--primary-col…"
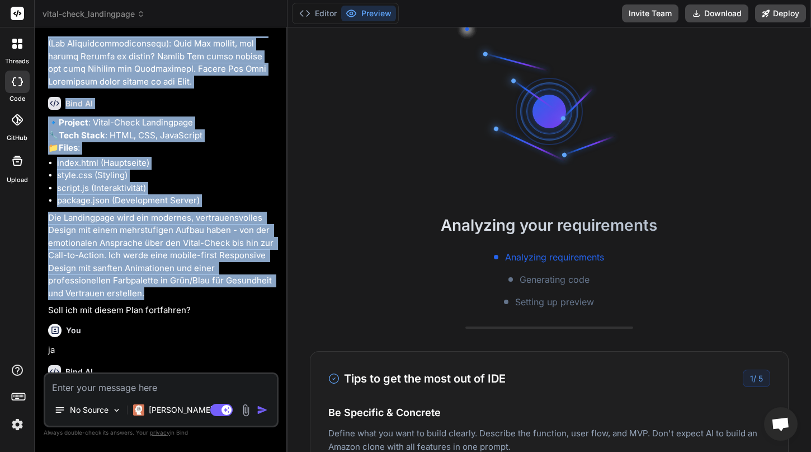
type textarea "x"
type textarea ".form-group.focused label { color: var(--primary-color); transform: translateY(…"
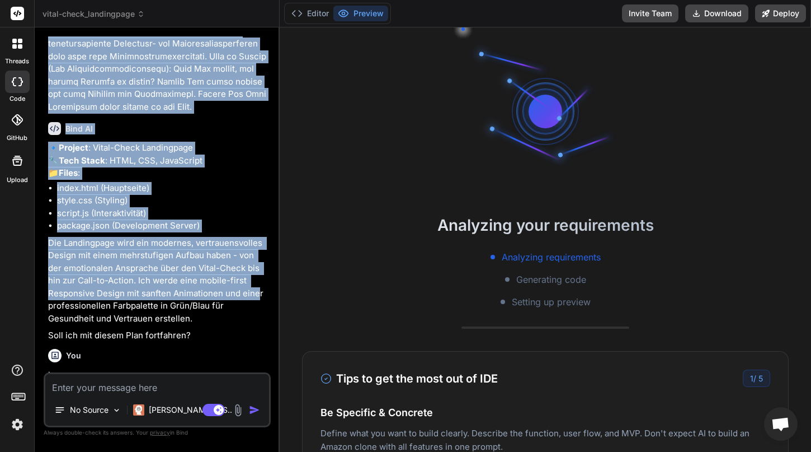
drag, startPoint x: 351, startPoint y: 288, endPoint x: 256, endPoint y: 302, distance: 96.2
click at [256, 302] on div "Bind AI Web Search Created with Pixso. Code Generator You Bind AI 🔹 Project : V…" at bounding box center [157, 239] width 245 height 424
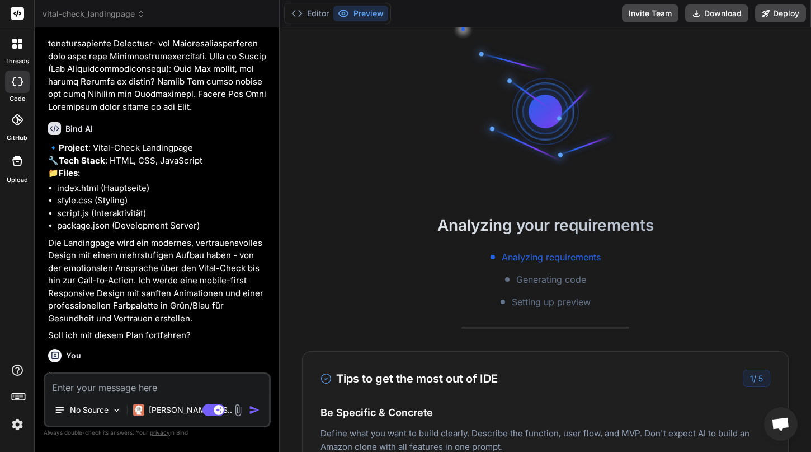
click at [217, 313] on p "Die Landingpage wird ein modernes, vertrauensvolles Design mit einem mehrstufig…" at bounding box center [158, 281] width 220 height 88
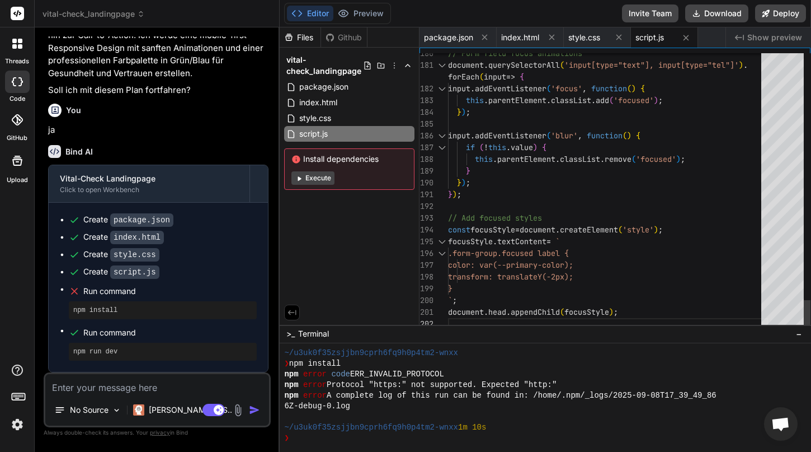
scroll to position [71, 0]
click at [316, 181] on button "Execute" at bounding box center [313, 177] width 43 height 13
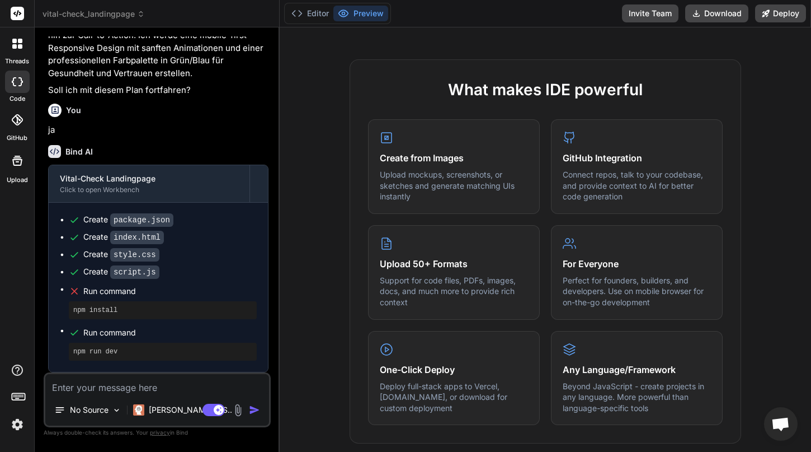
scroll to position [0, 0]
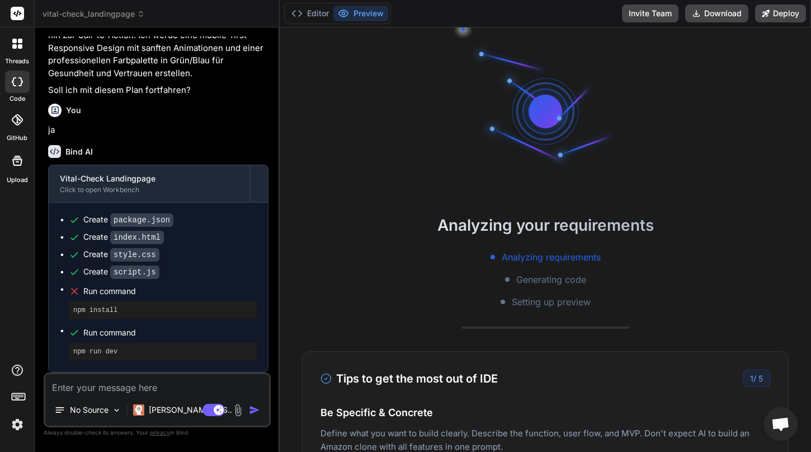
click at [362, 13] on button "Preview" at bounding box center [361, 14] width 55 height 16
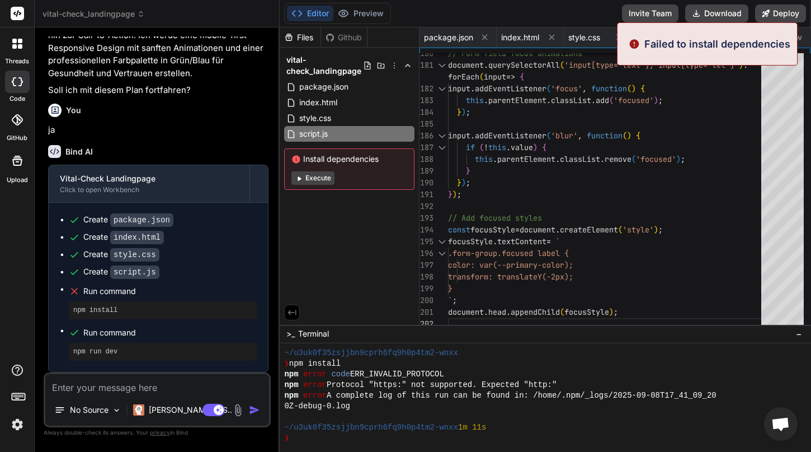
scroll to position [553, 0]
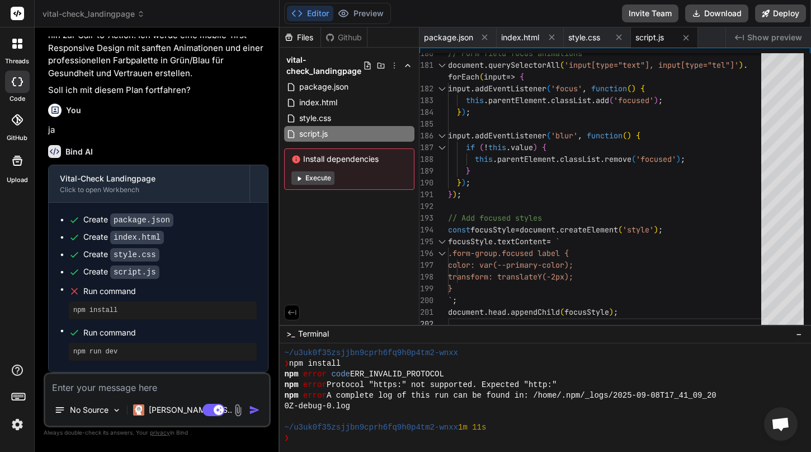
click at [101, 391] on textarea at bounding box center [157, 384] width 224 height 20
type textarea "x"
type textarea "a"
type textarea "x"
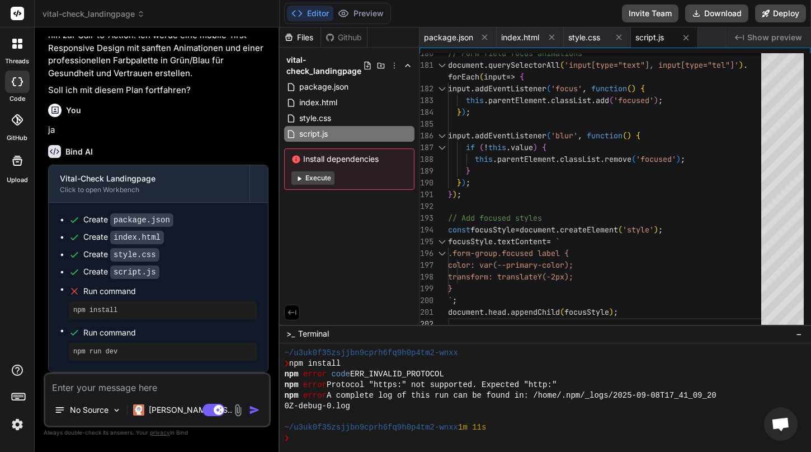
type textarea "w"
type textarea "x"
type textarea "wa"
type textarea "x"
type textarea "was"
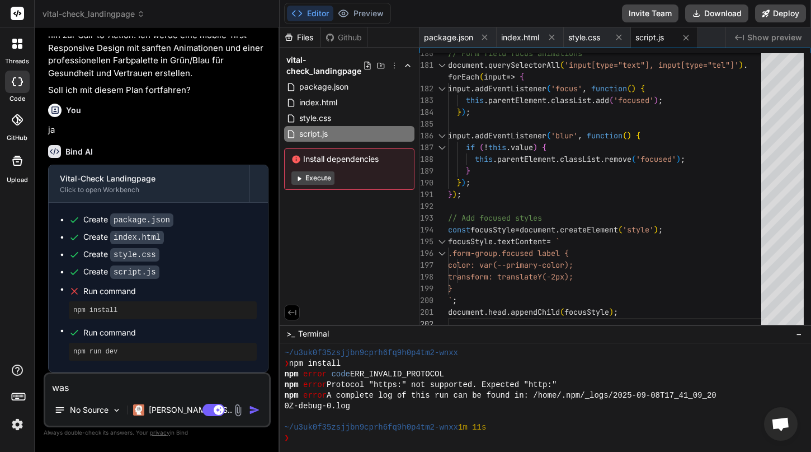
type textarea "x"
type textarea "was"
type textarea "x"
type textarea "was b"
type textarea "x"
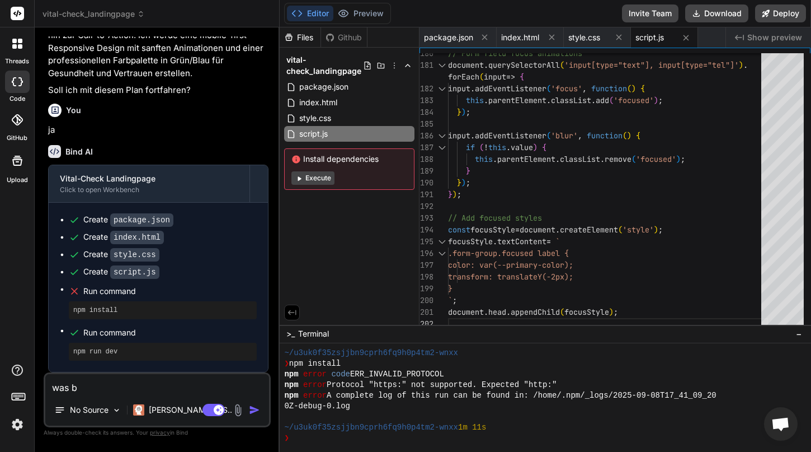
type textarea "was be"
type textarea "x"
type textarea "was bed"
type textarea "x"
type textarea "was bede"
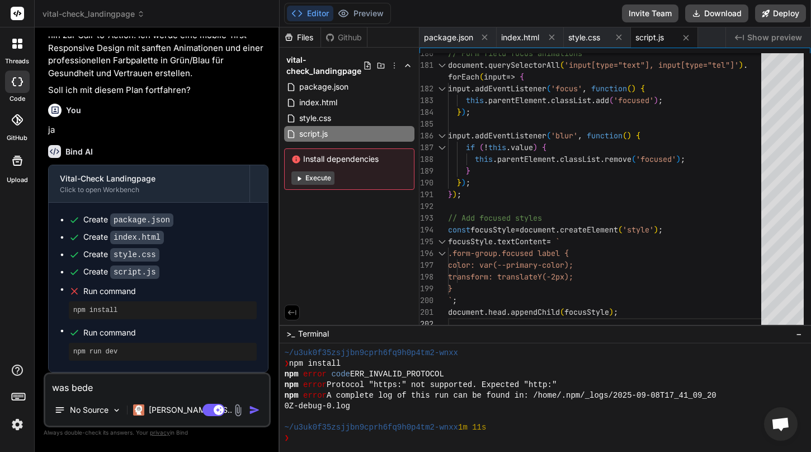
type textarea "x"
type textarea "was bedeu"
type textarea "x"
type textarea "was bedeut"
type textarea "x"
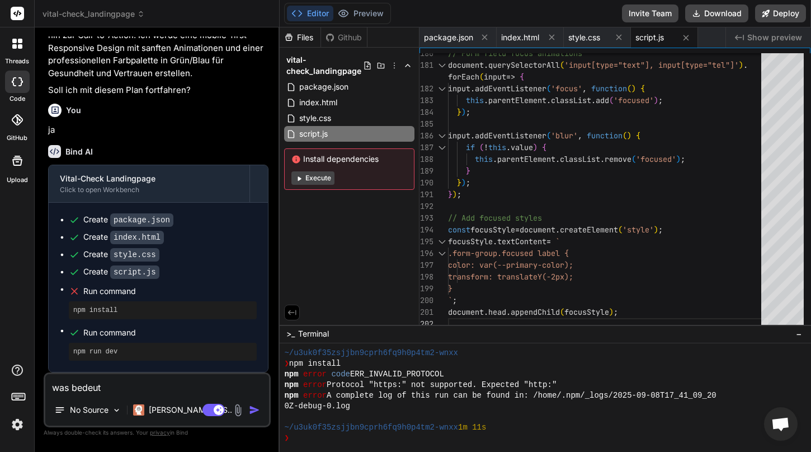
type textarea "was bedeute"
type textarea "x"
type textarea "was bedeutet"
type textarea "x"
type textarea "was bedeutet"
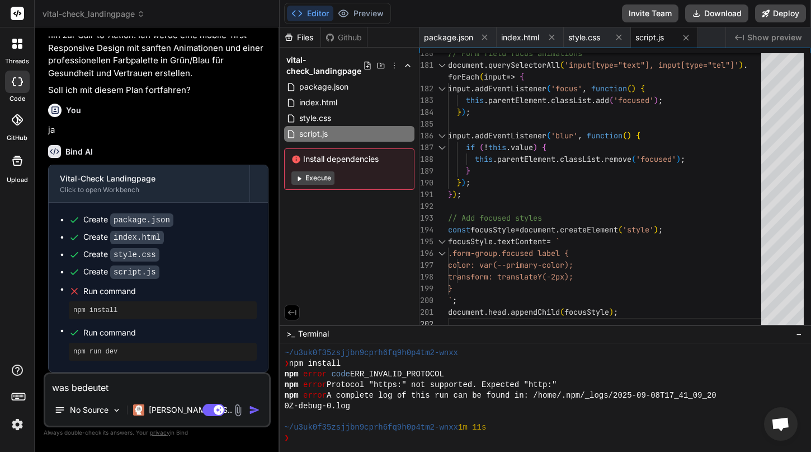
type textarea "x"
type textarea "was bedeutet e"
type textarea "x"
type textarea "was bedeutet es"
type textarea "x"
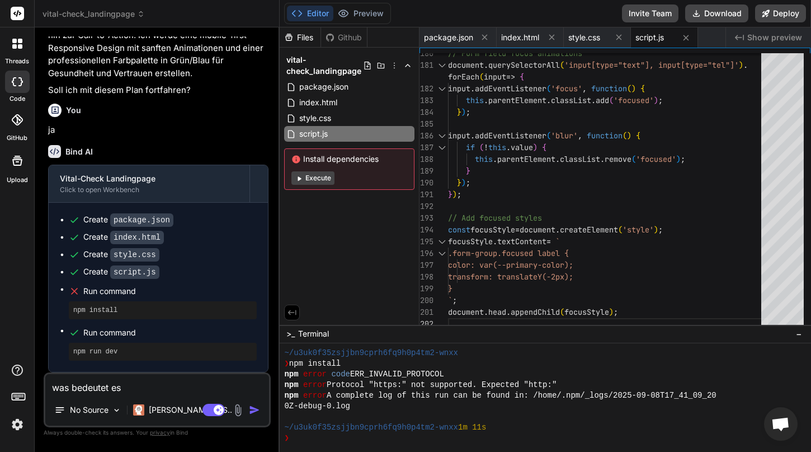
type textarea "was bedeutet es,"
type textarea "x"
type textarea "was bedeutet es,"
type textarea "x"
type textarea "was bedeutet es, f"
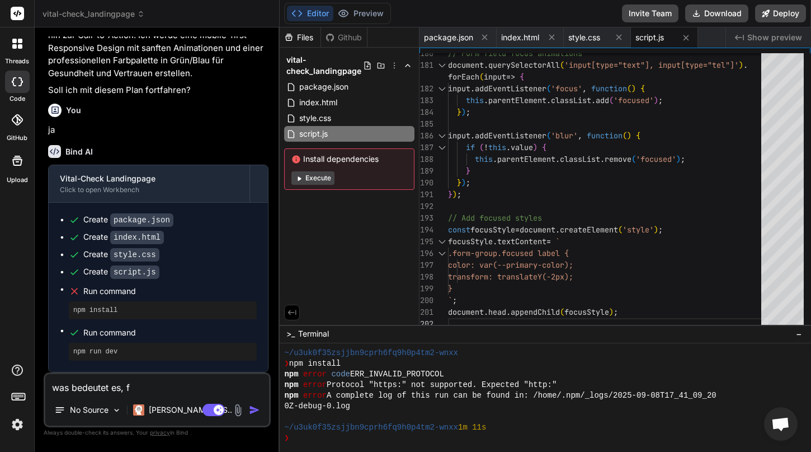
type textarea "x"
type textarea "was bedeutet es, fa"
type textarea "x"
type textarea "was bedeutet es, fai"
type textarea "x"
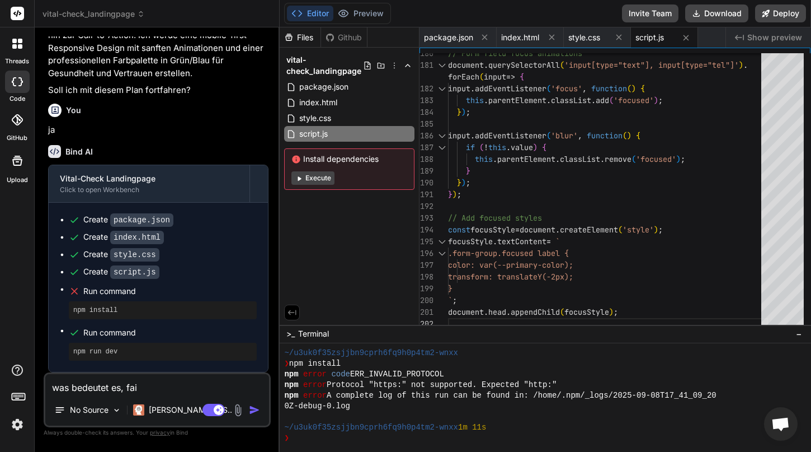
type textarea "was bedeutet es, fail"
type textarea "x"
type textarea "was bedeutet es, failk"
type textarea "x"
type textarea "was bedeutet es, failke"
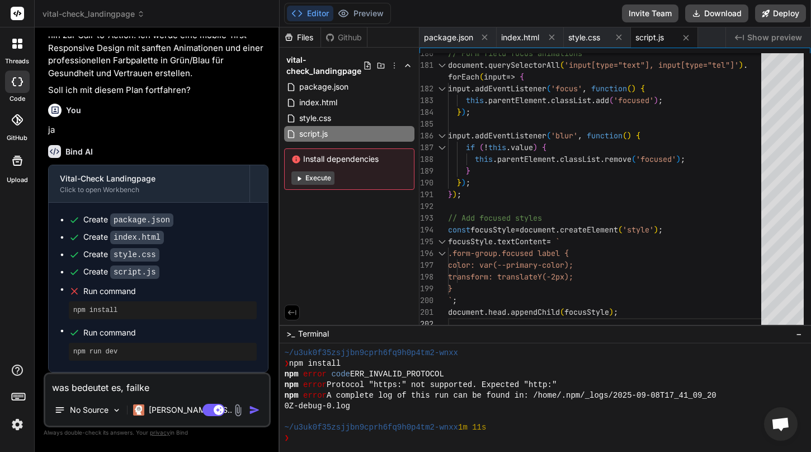
type textarea "x"
type textarea "was bedeutet es, failkes"
type textarea "x"
type textarea "was bedeutet es, failkesd"
type textarea "x"
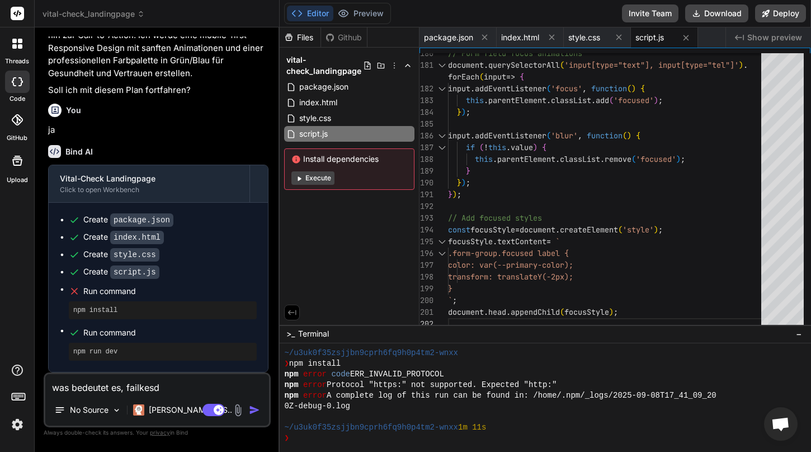
type textarea "was bedeutet es, failkes"
type textarea "x"
type textarea "was bedeutet es, failke"
type textarea "x"
type textarea "was bedeutet es, failk"
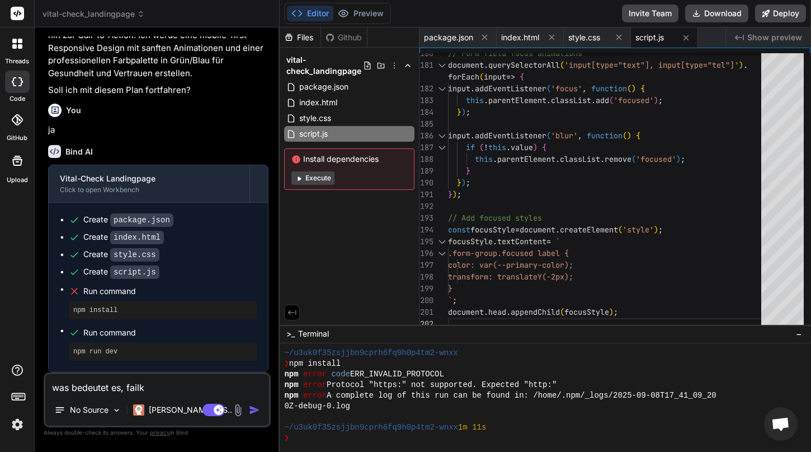
type textarea "x"
type textarea "was bedeutet es, fail"
type textarea "x"
type textarea "was bedeutet es, faile"
type textarea "x"
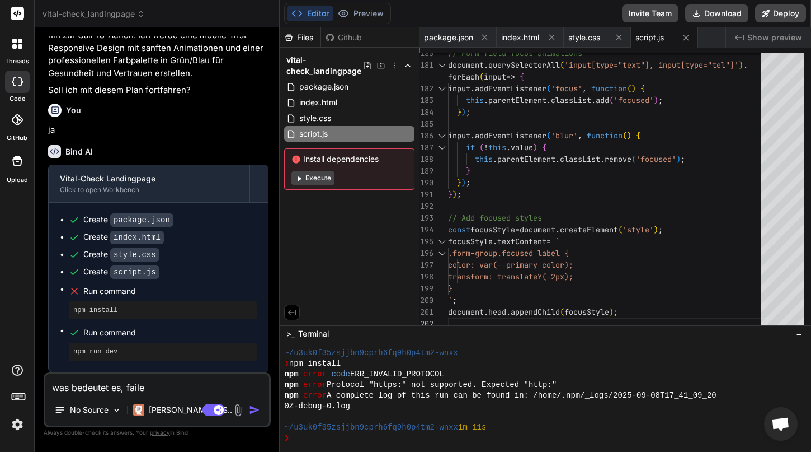
type textarea "was bedeutet es, failed"
type textarea "x"
type textarea "was bedeutet es, failed"
type textarea "x"
type textarea "was bedeutet es, failed t"
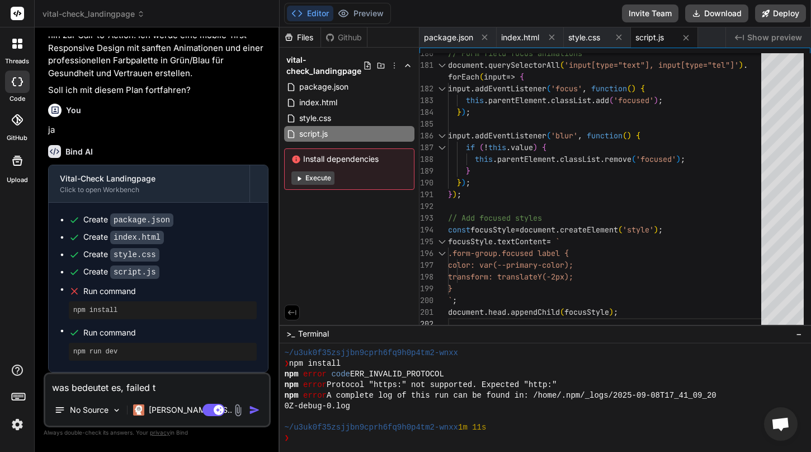
type textarea "x"
type textarea "was bedeutet es, failed to"
type textarea "x"
type textarea "was bedeutet es, failed to"
type textarea "x"
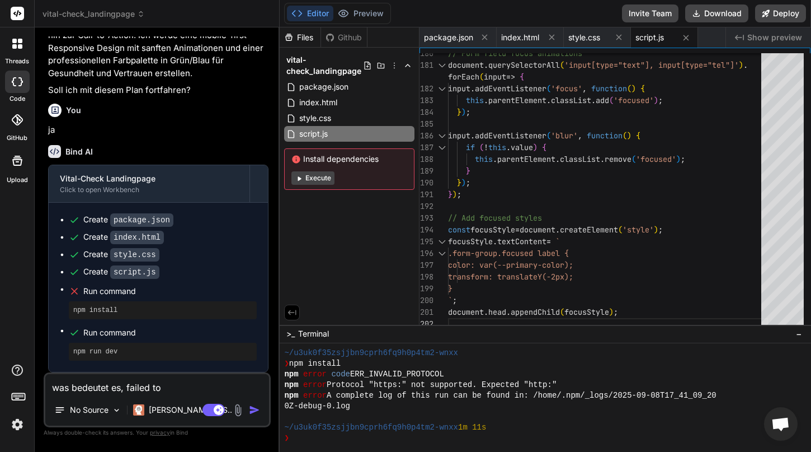
type textarea "was bedeutet es, failed to d"
type textarea "x"
type textarea "was bedeutet es, failed to de"
type textarea "x"
type textarea "was bedeutet es, failed to dep"
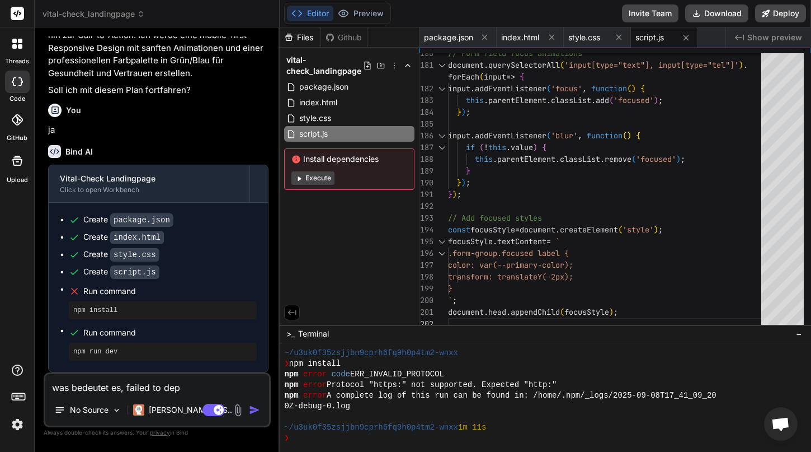
type textarea "x"
type textarea "was bedeutet es, failed to depe"
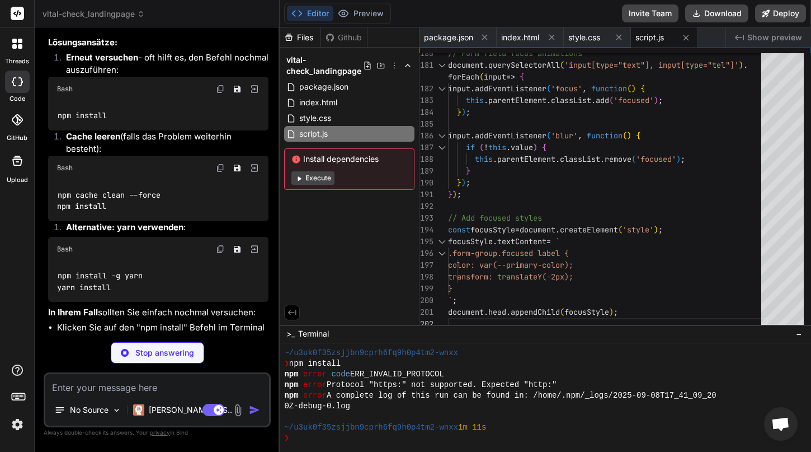
scroll to position [1533, 0]
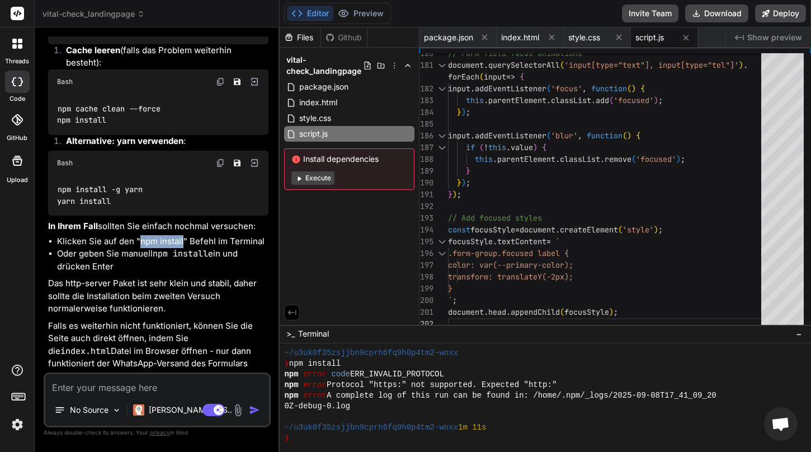
drag, startPoint x: 139, startPoint y: 241, endPoint x: 183, endPoint y: 237, distance: 43.8
click at [183, 237] on li "Klicken Sie auf den "npm install" Befehl im Terminal" at bounding box center [163, 241] width 212 height 13
copy li "npm install"
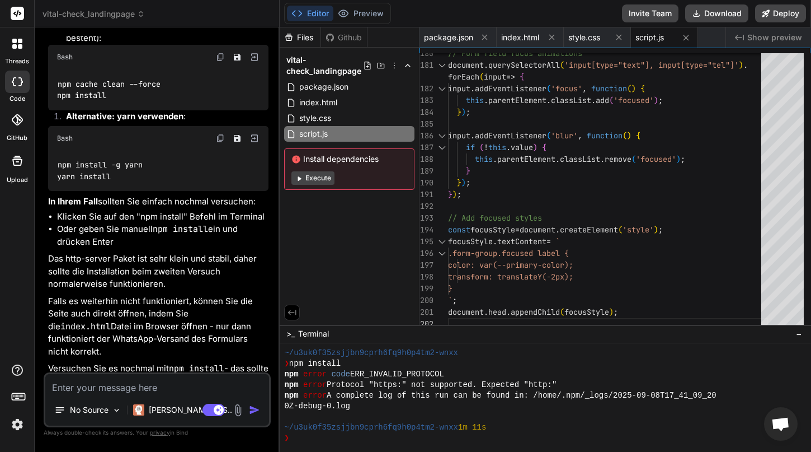
click at [158, 393] on textarea at bounding box center [157, 384] width 224 height 20
paste textarea "npm install"
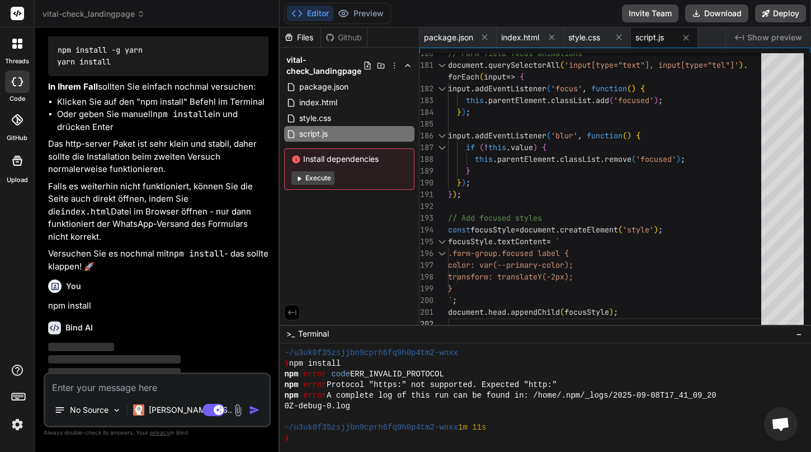
click at [565, 417] on div at bounding box center [503, 416] width 439 height 11
click at [324, 439] on div "❯" at bounding box center [503, 438] width 439 height 11
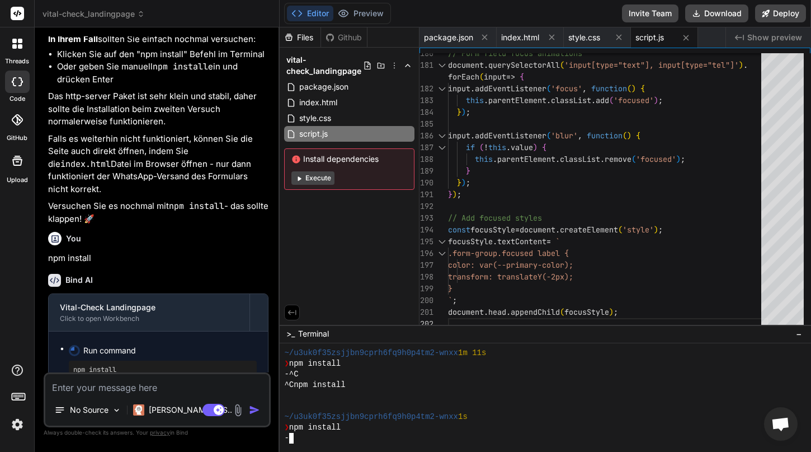
scroll to position [627, 0]
click at [337, 107] on span "index.html" at bounding box center [318, 102] width 40 height 13
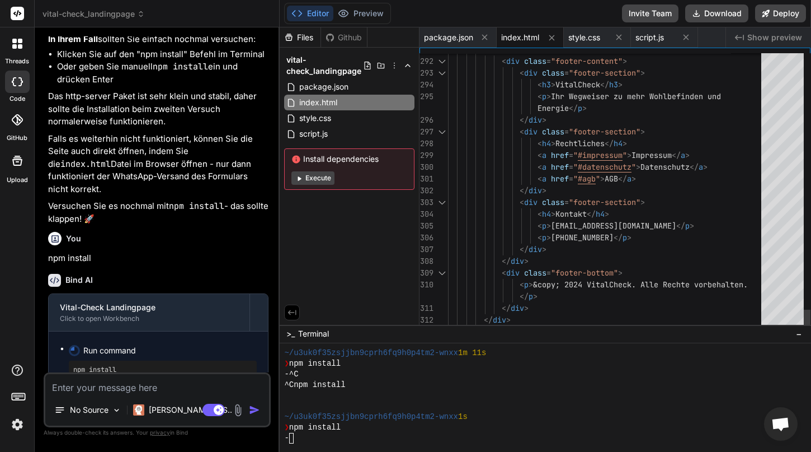
scroll to position [94, 0]
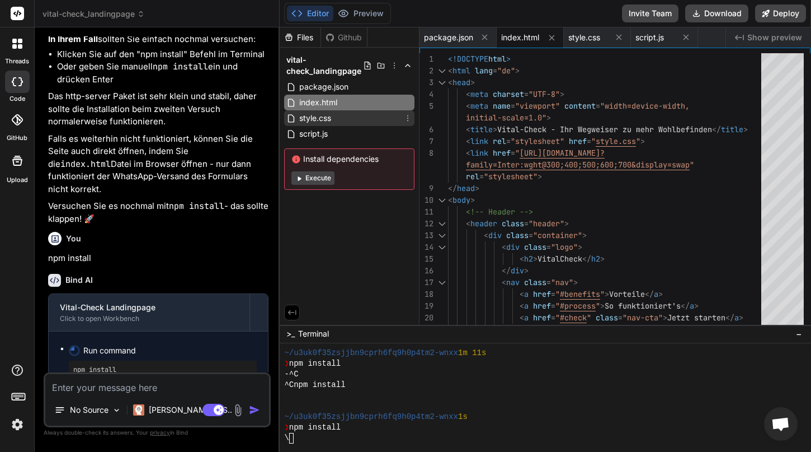
click at [326, 111] on span "style.css" at bounding box center [315, 117] width 34 height 13
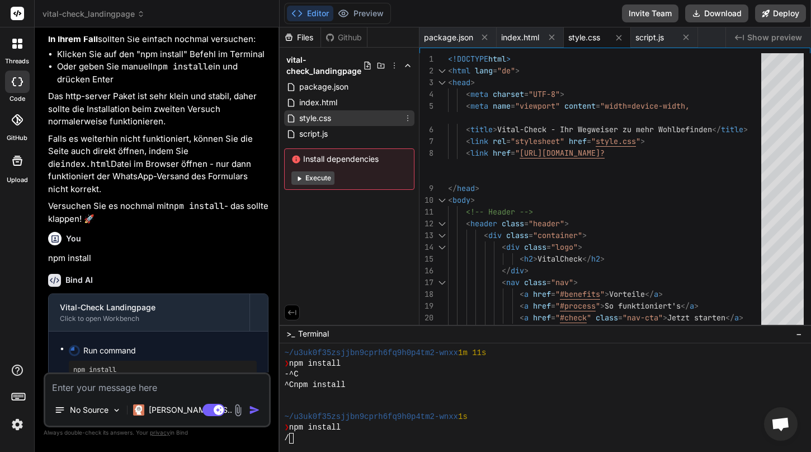
scroll to position [58, 0]
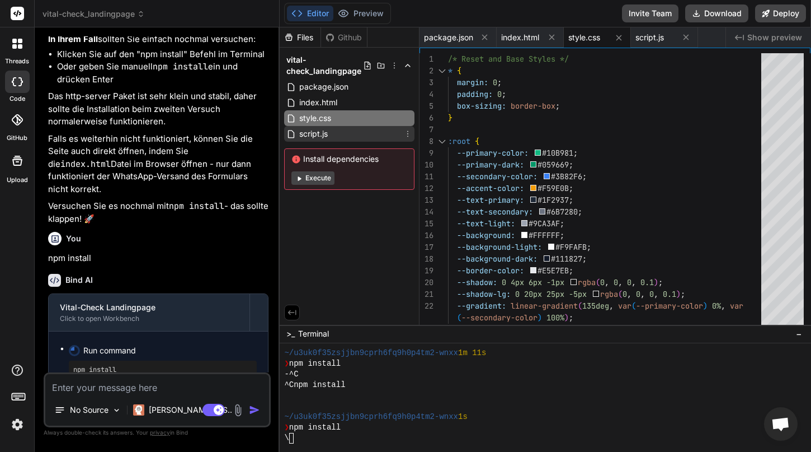
click at [334, 132] on div "script.js" at bounding box center [349, 134] width 130 height 16
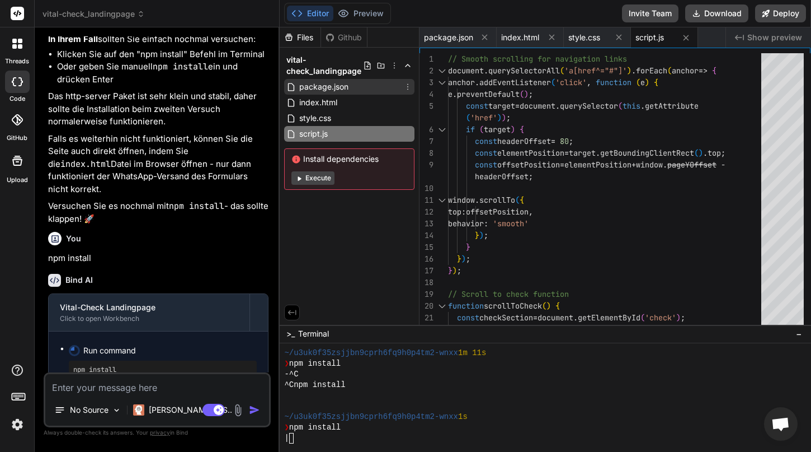
click at [339, 86] on span "package.json" at bounding box center [323, 86] width 51 height 13
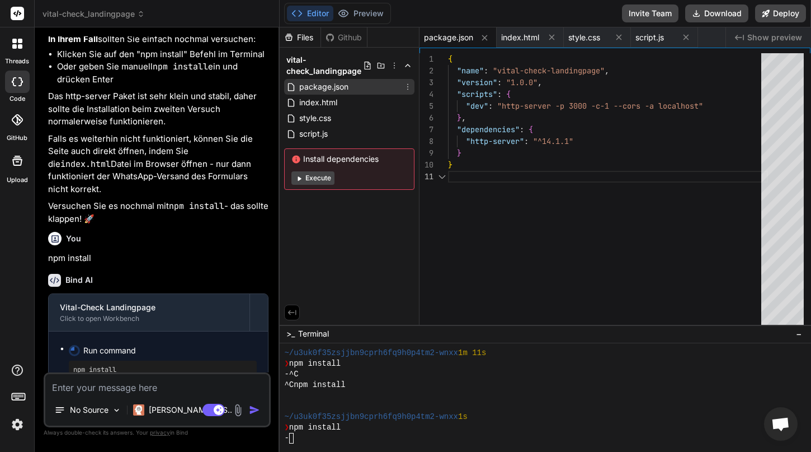
scroll to position [0, 0]
click at [341, 99] on div "index.html" at bounding box center [349, 103] width 130 height 16
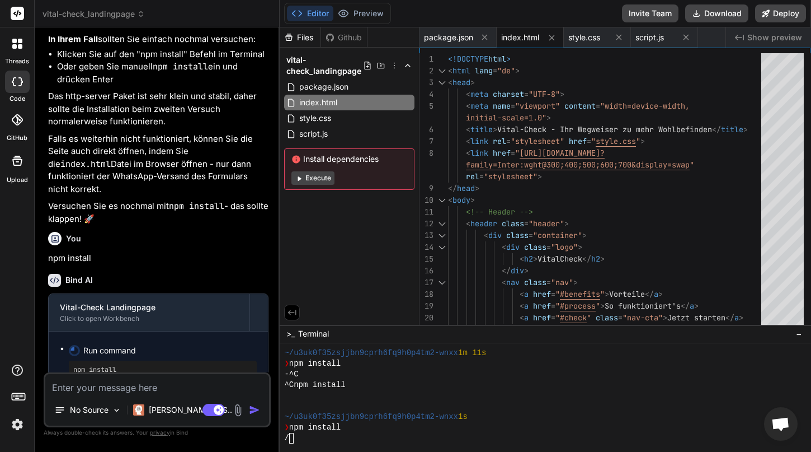
click at [438, 18] on div "Editor Preview Disabled until preview for your project is generated Invite Team…" at bounding box center [546, 13] width 532 height 27
click at [623, 11] on button "Deploy" at bounding box center [780, 13] width 51 height 18
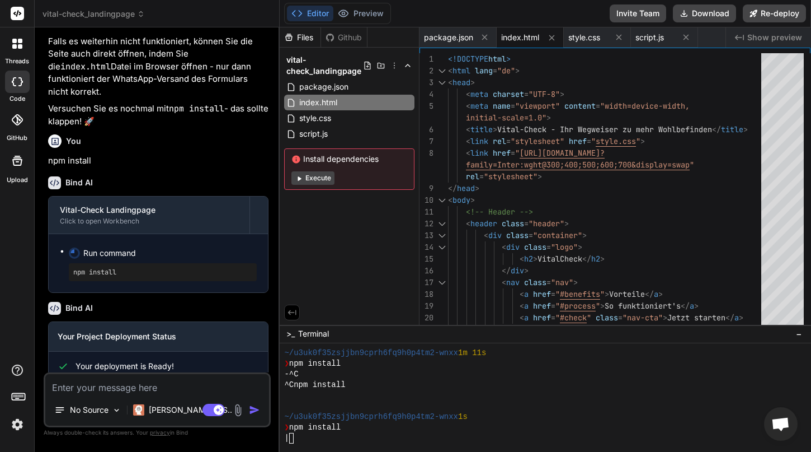
scroll to position [1896, 0]
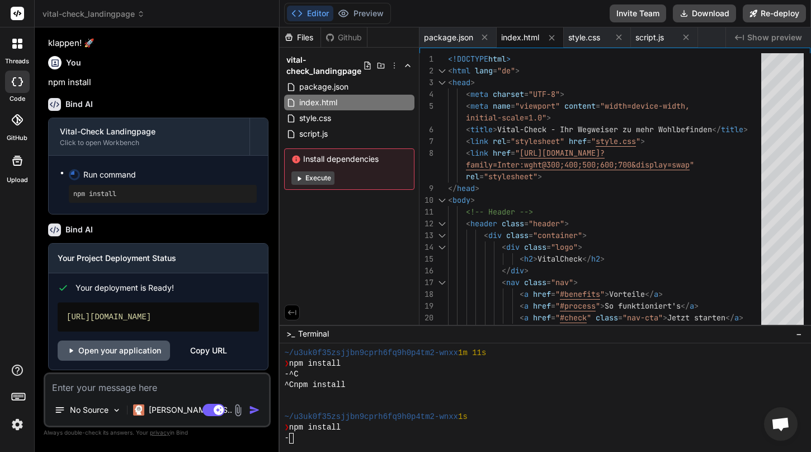
click at [117, 345] on link "Open your application" at bounding box center [114, 350] width 112 height 20
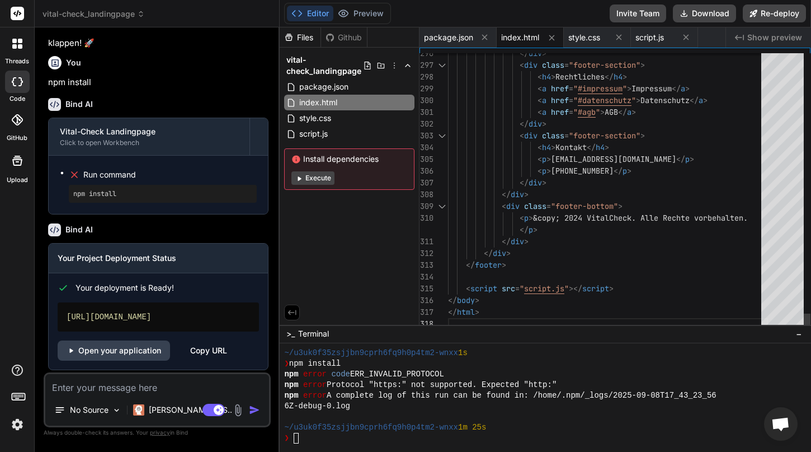
scroll to position [94, 0]
click at [365, 276] on div "Files Github vital-check_landingpage package.json index.html style.css script.j…" at bounding box center [350, 175] width 140 height 297
click at [17, 123] on icon at bounding box center [16, 119] width 11 height 11
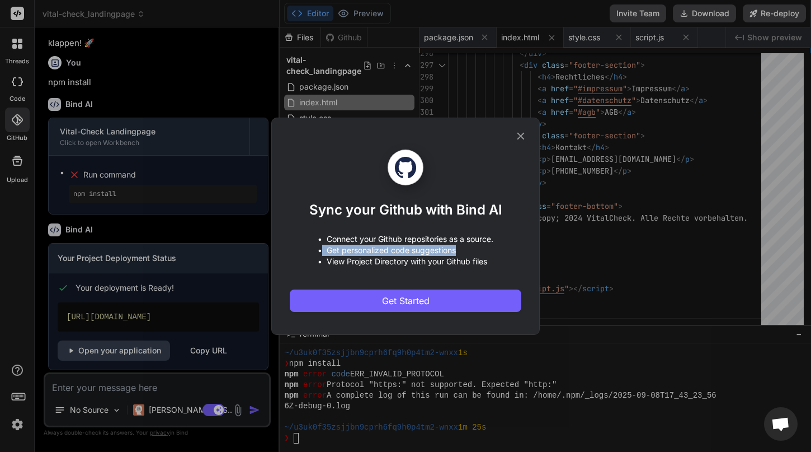
drag, startPoint x: 321, startPoint y: 251, endPoint x: 474, endPoint y: 252, distance: 153.3
click at [468, 253] on p "• Get personalized code suggestions" at bounding box center [406, 250] width 176 height 11
click at [476, 252] on p "• Get personalized code suggestions" at bounding box center [406, 250] width 176 height 11
click at [527, 132] on icon at bounding box center [521, 136] width 12 height 12
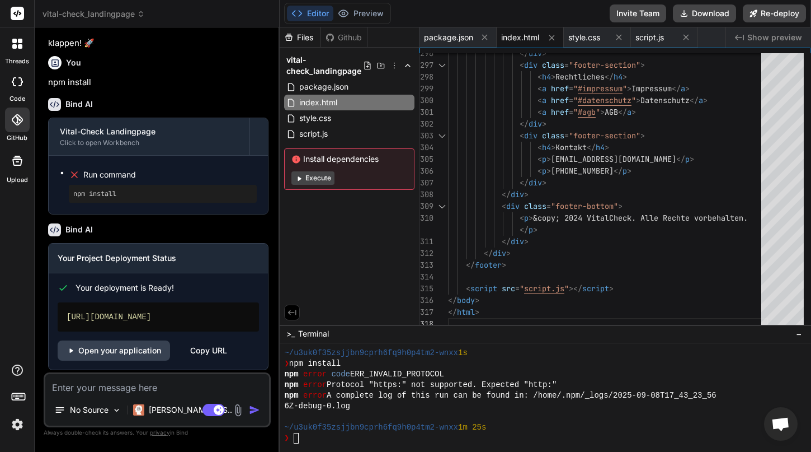
click at [12, 167] on div at bounding box center [17, 160] width 27 height 27
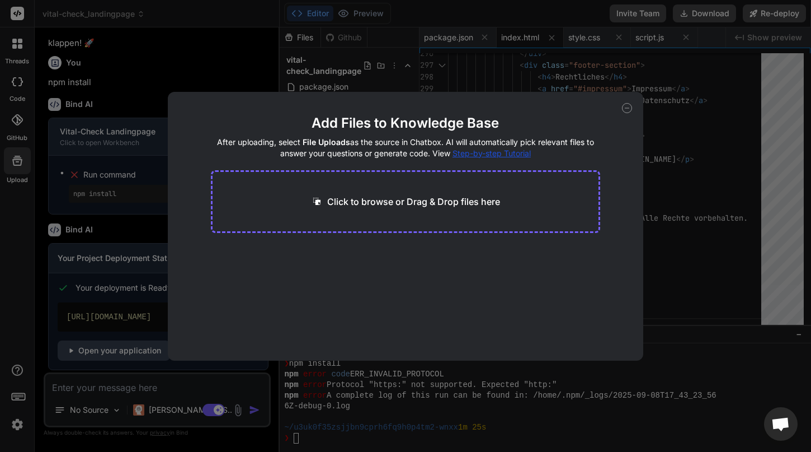
click at [623, 106] on icon at bounding box center [627, 108] width 10 height 10
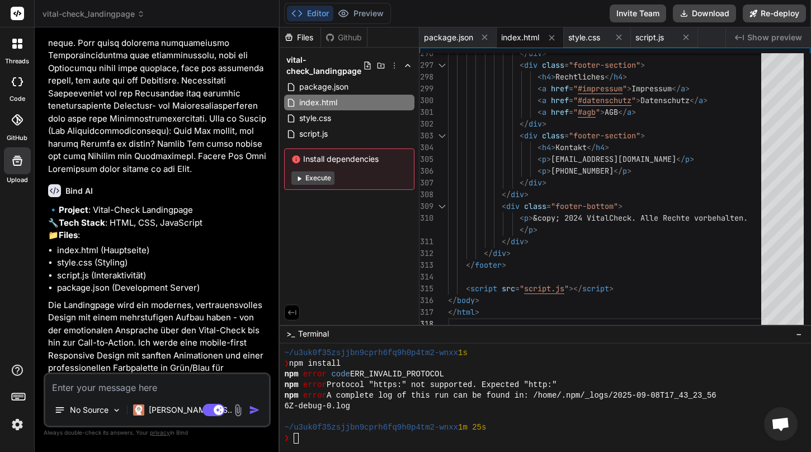
scroll to position [0, 0]
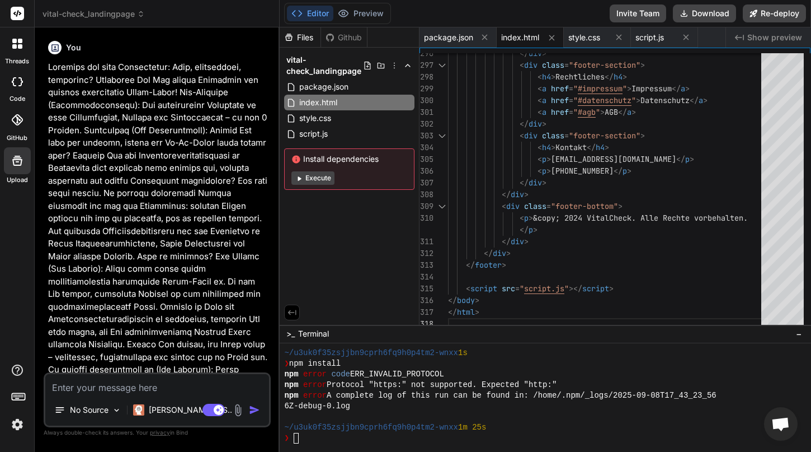
click at [17, 49] on div at bounding box center [18, 44] width 24 height 24
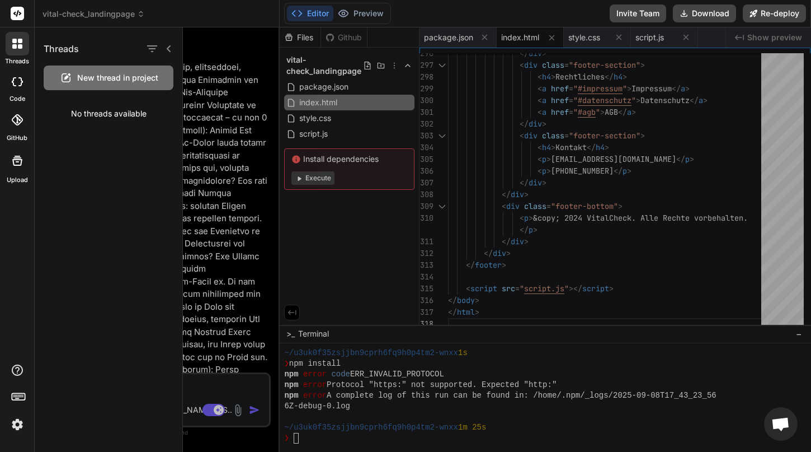
click at [16, 82] on icon at bounding box center [17, 81] width 11 height 9
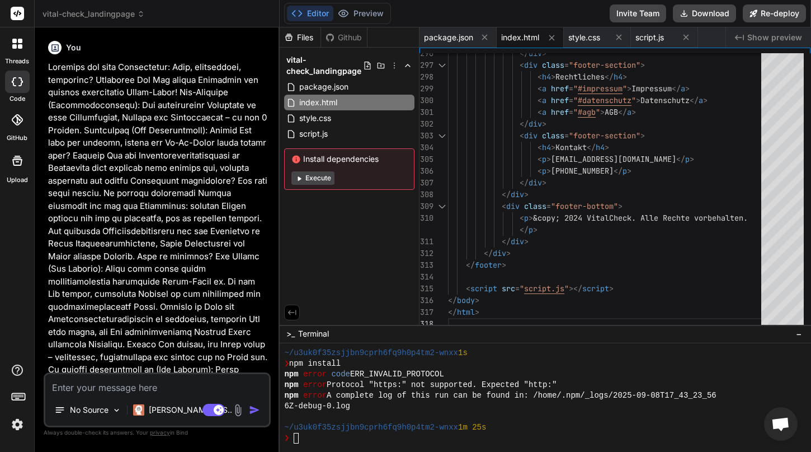
click at [16, 82] on icon at bounding box center [17, 81] width 11 height 9
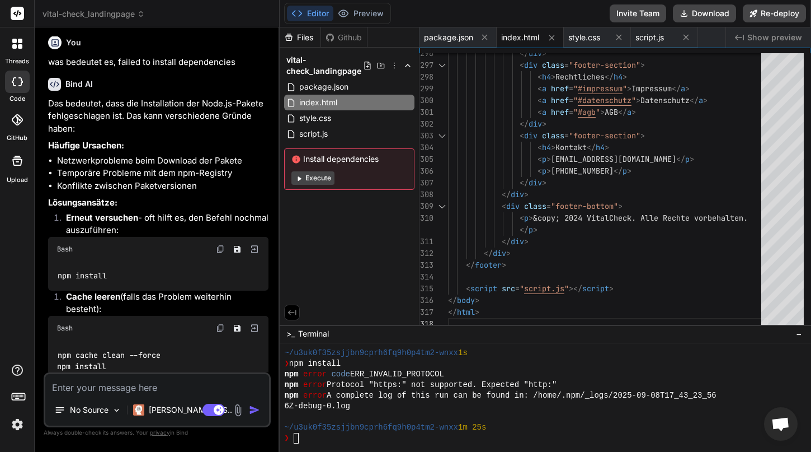
scroll to position [1896, 0]
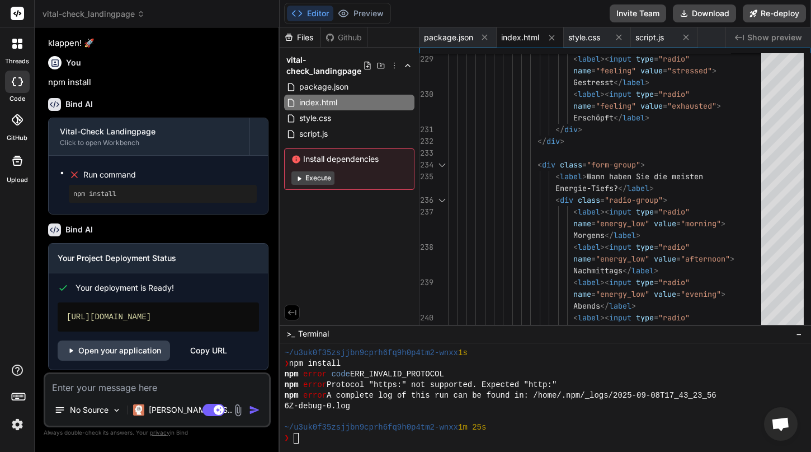
click at [15, 16] on rect at bounding box center [17, 13] width 13 height 13
click at [17, 13] on icon at bounding box center [17, 13] width 8 height 7
click at [16, 426] on img at bounding box center [17, 424] width 19 height 19
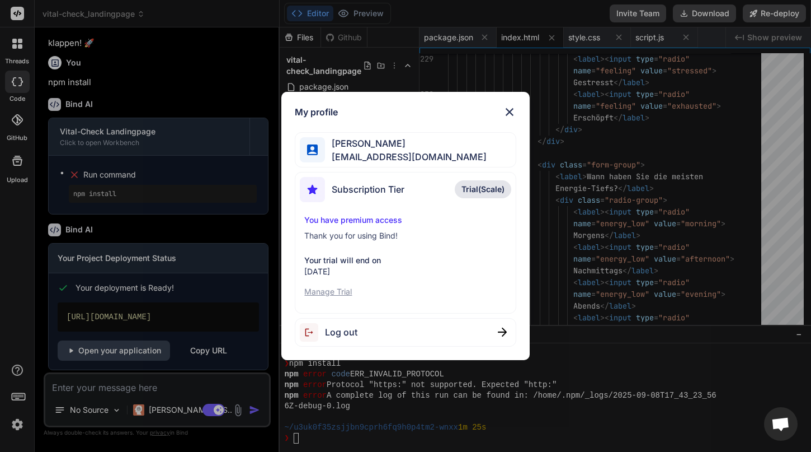
click at [339, 290] on p "Manage Trial" at bounding box center [405, 291] width 202 height 11
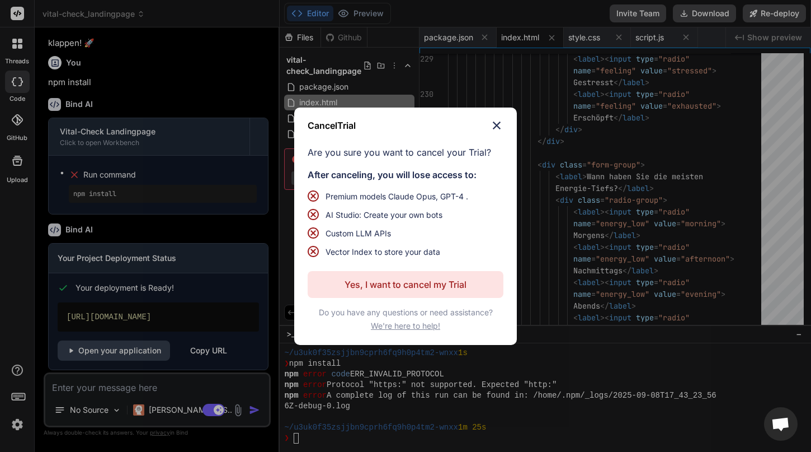
click at [454, 281] on p "Yes, I want to cancel my Trial" at bounding box center [406, 284] width 122 height 13
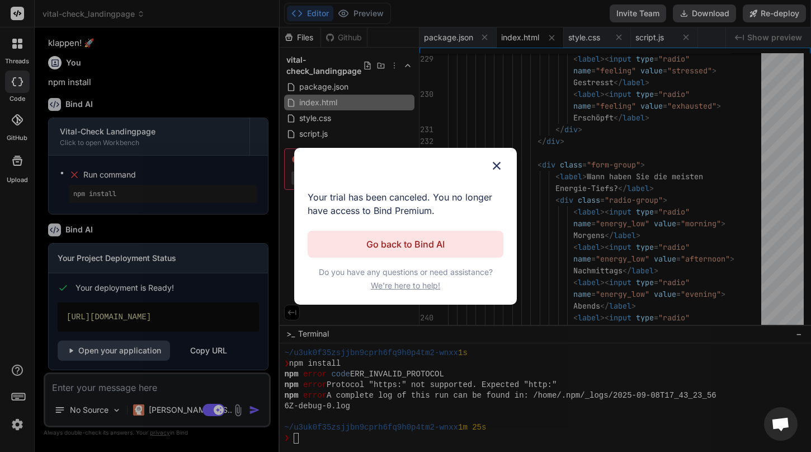
click at [423, 243] on p "Go back to Bind AI" at bounding box center [406, 243] width 78 height 13
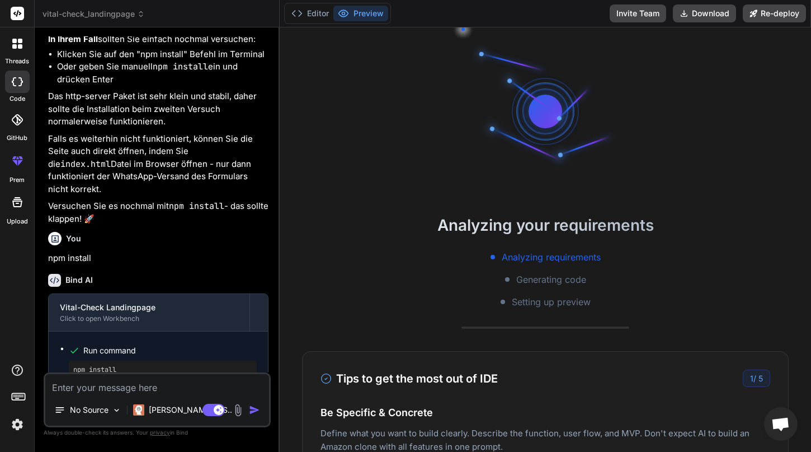
scroll to position [792, 0]
